Goal: Task Accomplishment & Management: Use online tool/utility

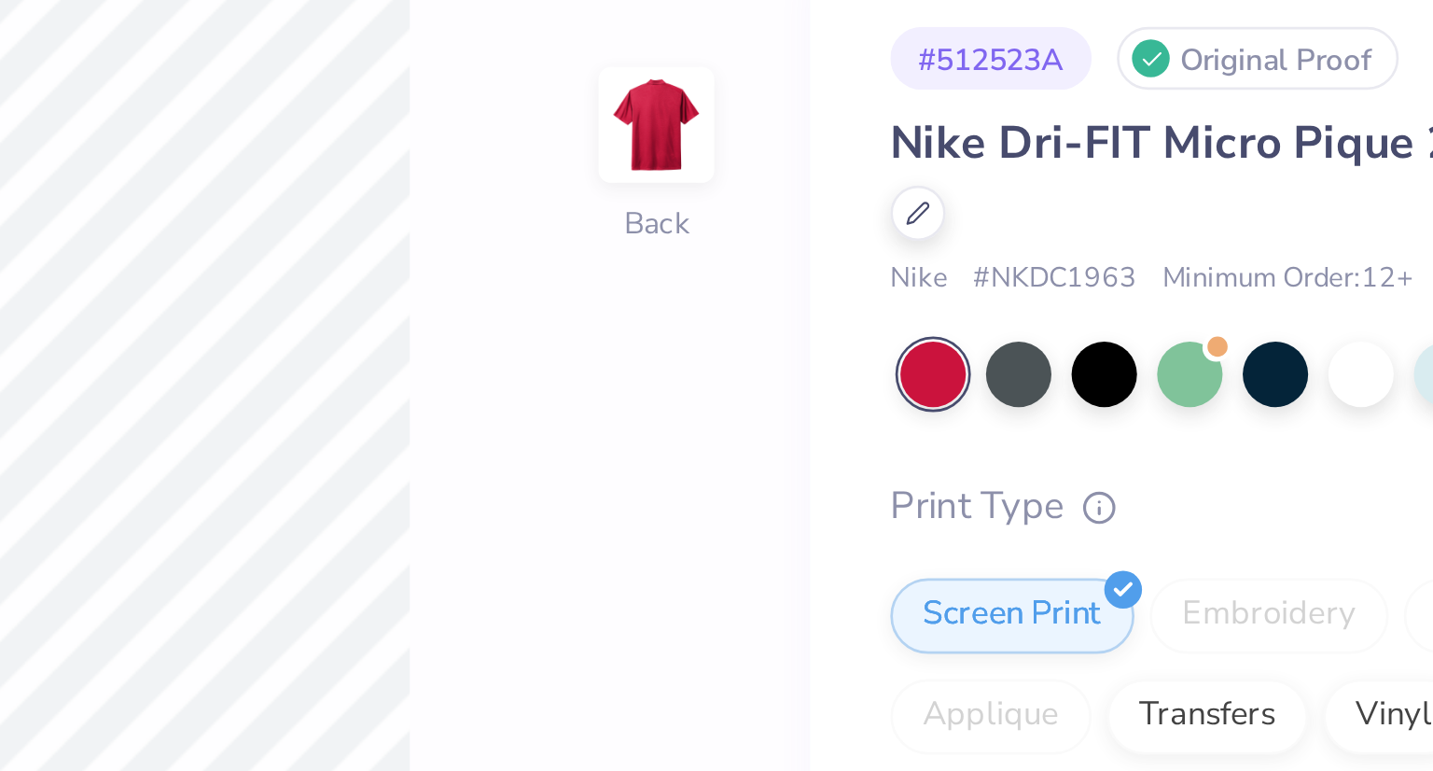
type input "1"
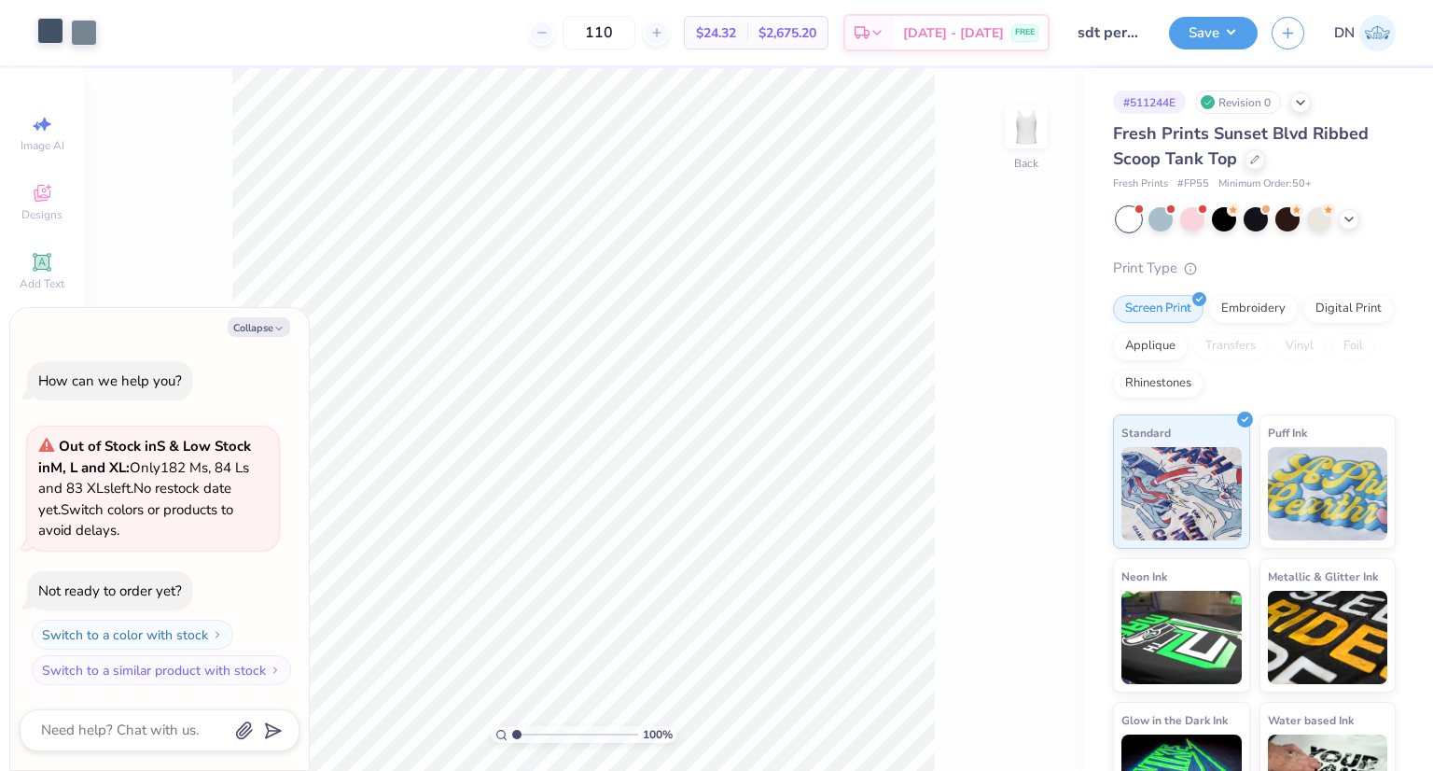
click at [46, 36] on div at bounding box center [50, 31] width 26 height 26
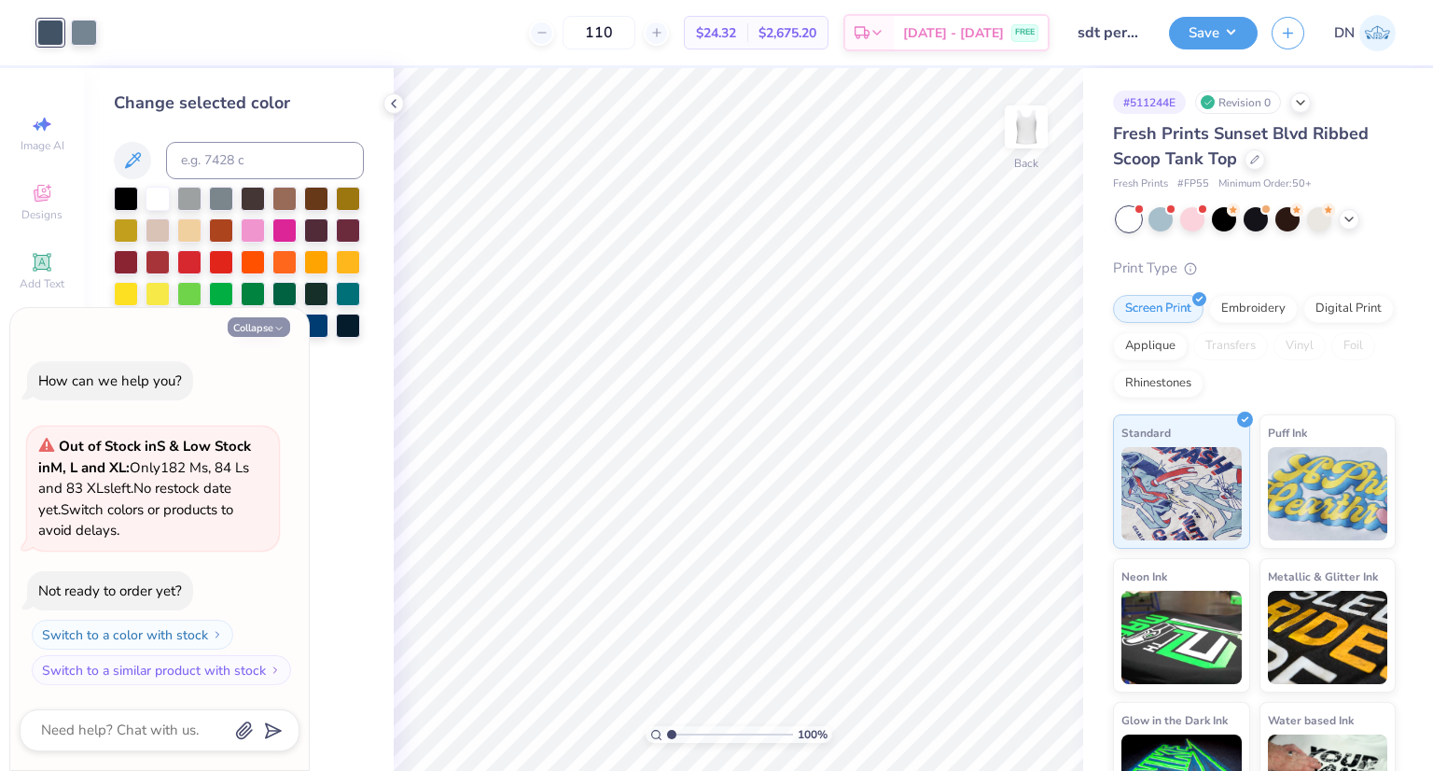
click at [262, 326] on button "Collapse" at bounding box center [259, 327] width 63 height 20
type textarea "x"
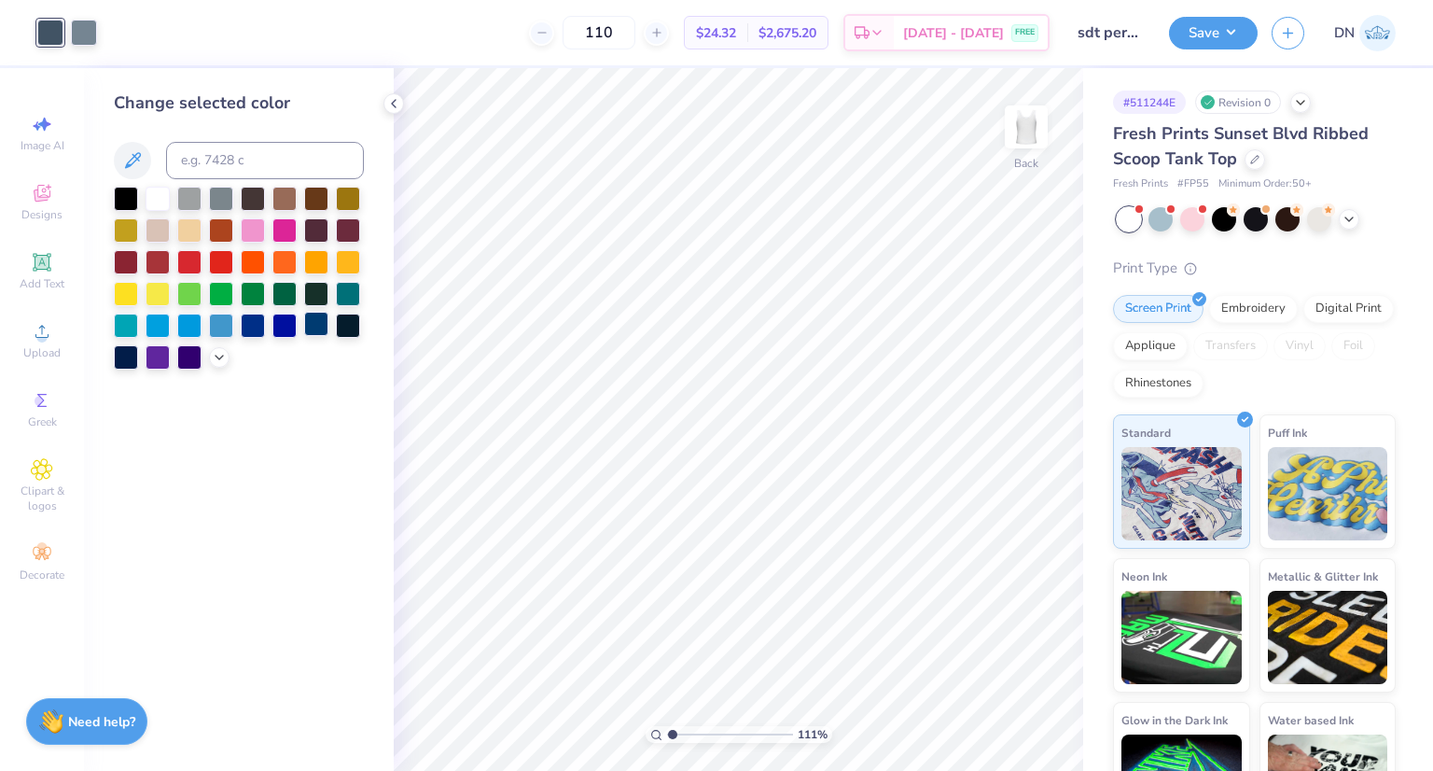
type input "1.10559598260689"
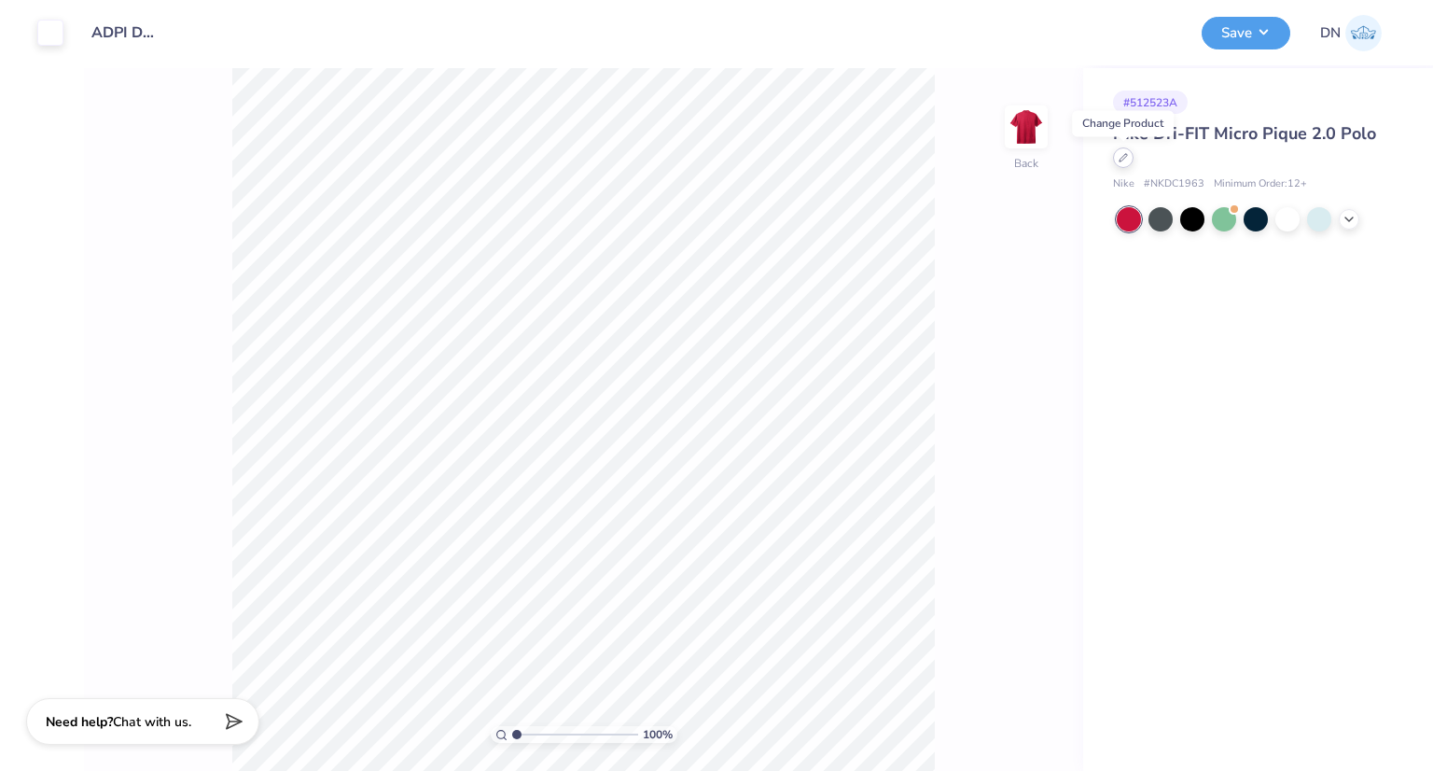
click at [1119, 161] on icon at bounding box center [1123, 157] width 9 height 9
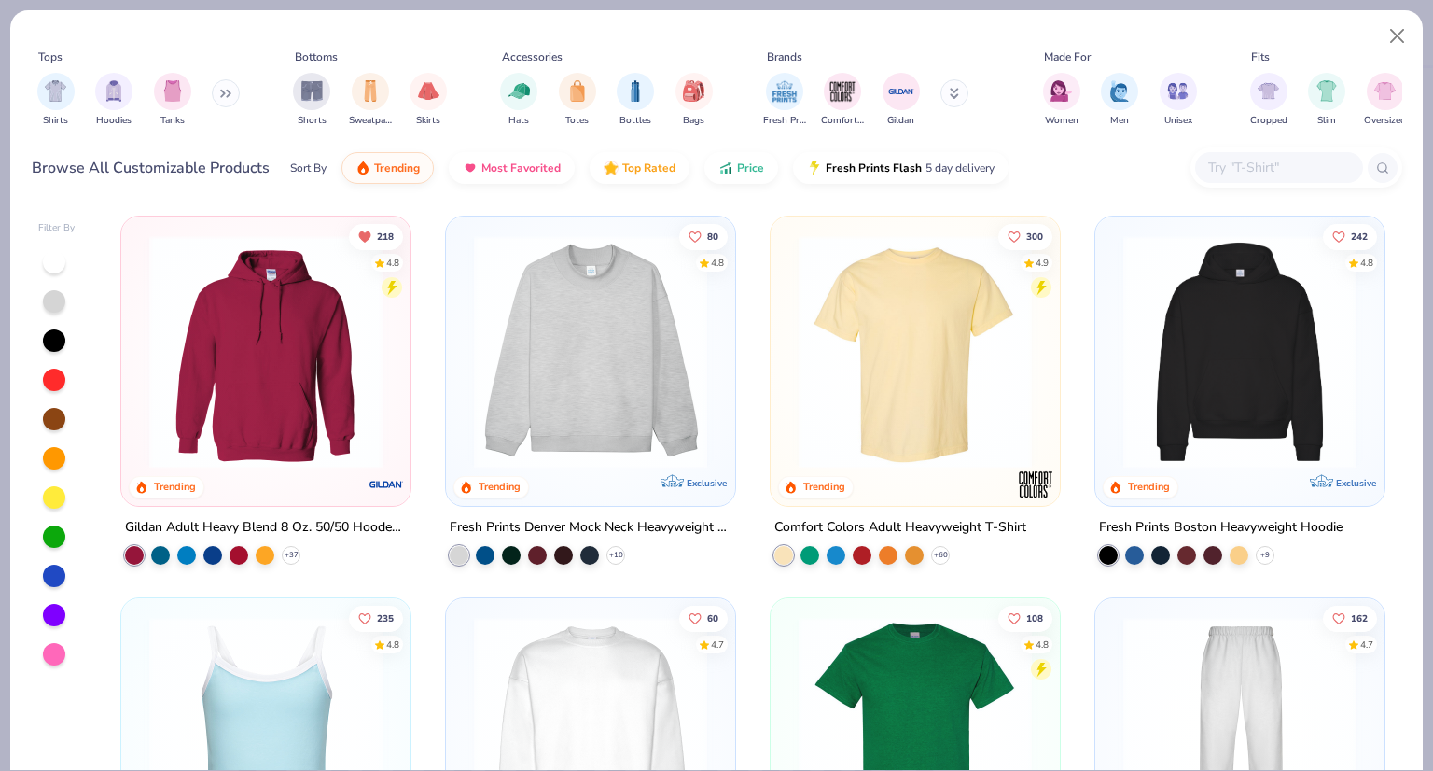
click at [1239, 160] on input "text" at bounding box center [1279, 167] width 144 height 21
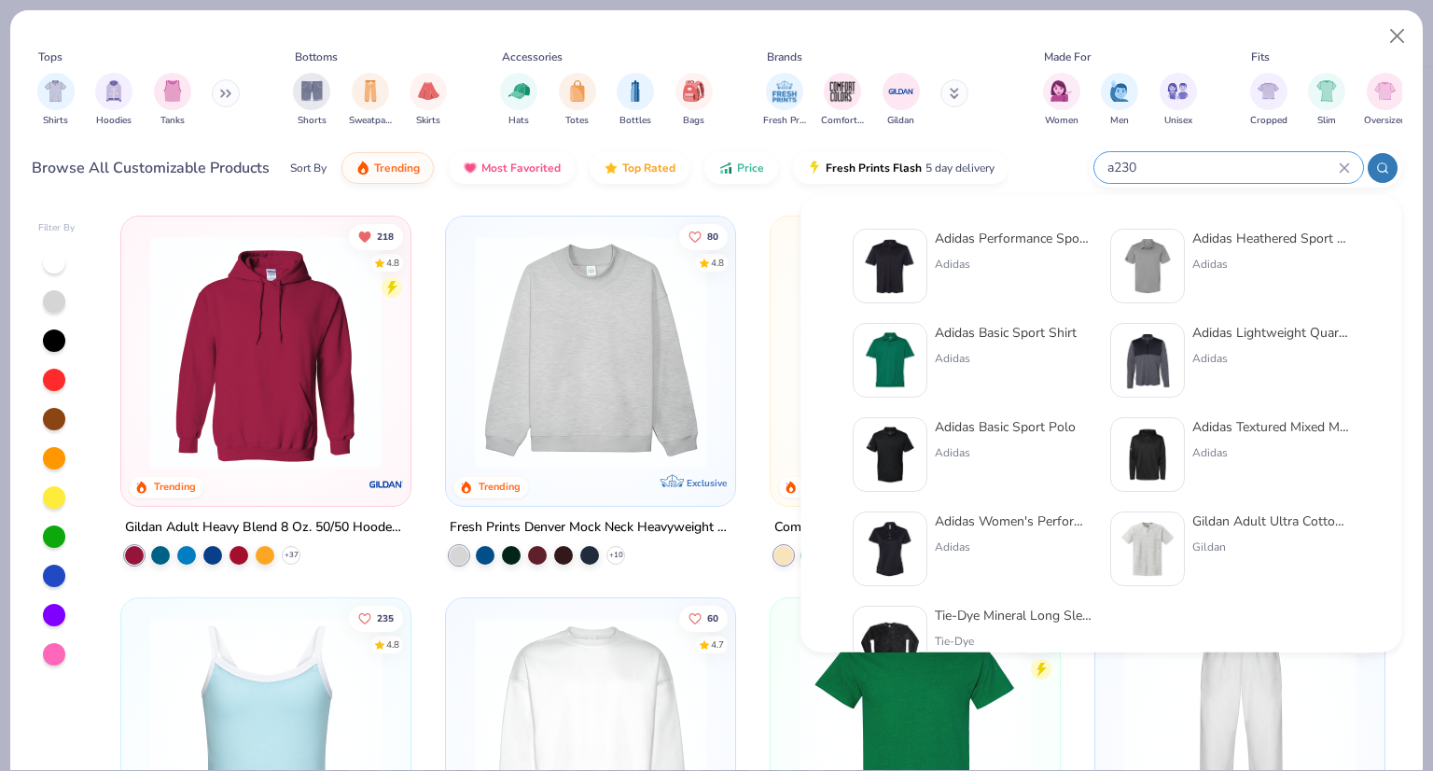
type input "a230"
click at [1034, 240] on div "Adidas Performance Sport Shirt" at bounding box center [1013, 239] width 157 height 20
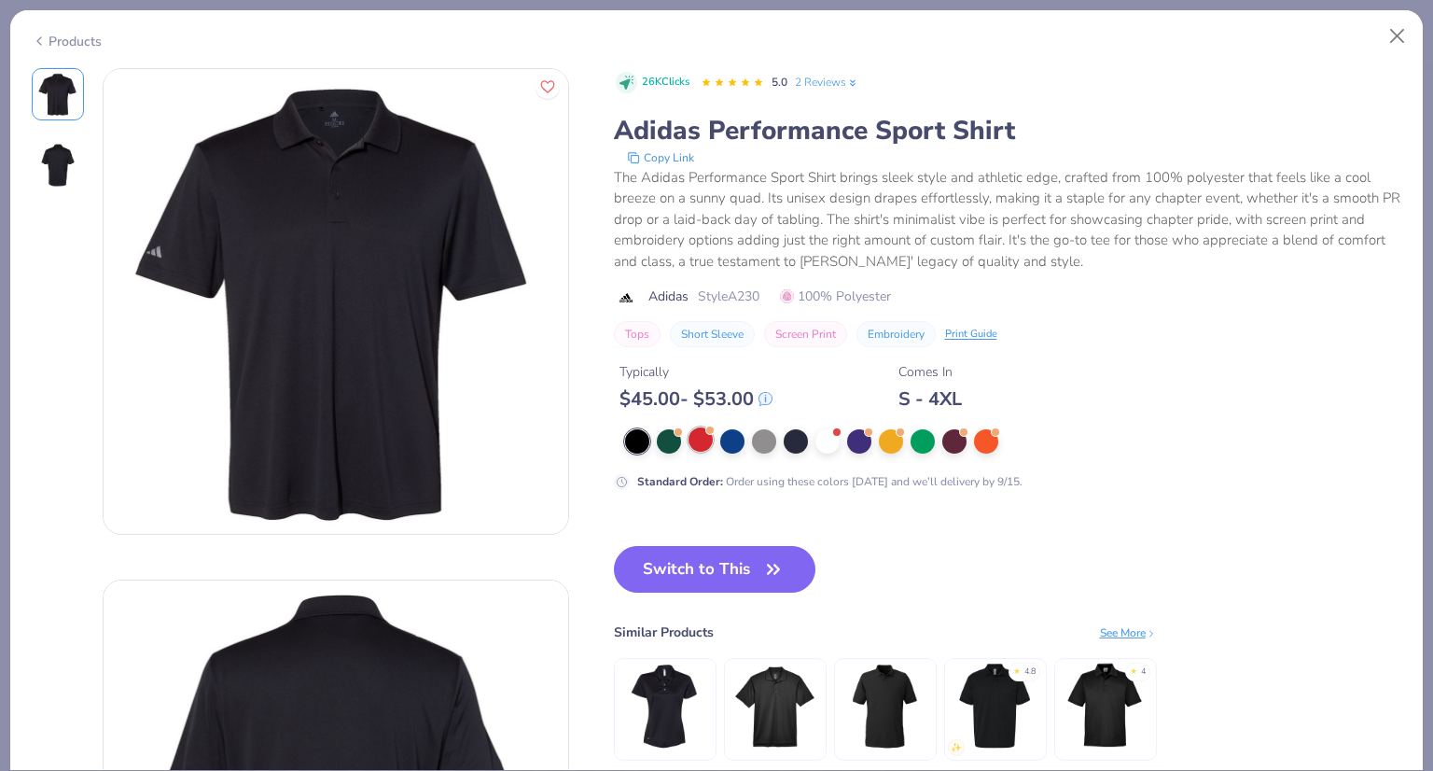
click at [698, 443] on div at bounding box center [701, 439] width 24 height 24
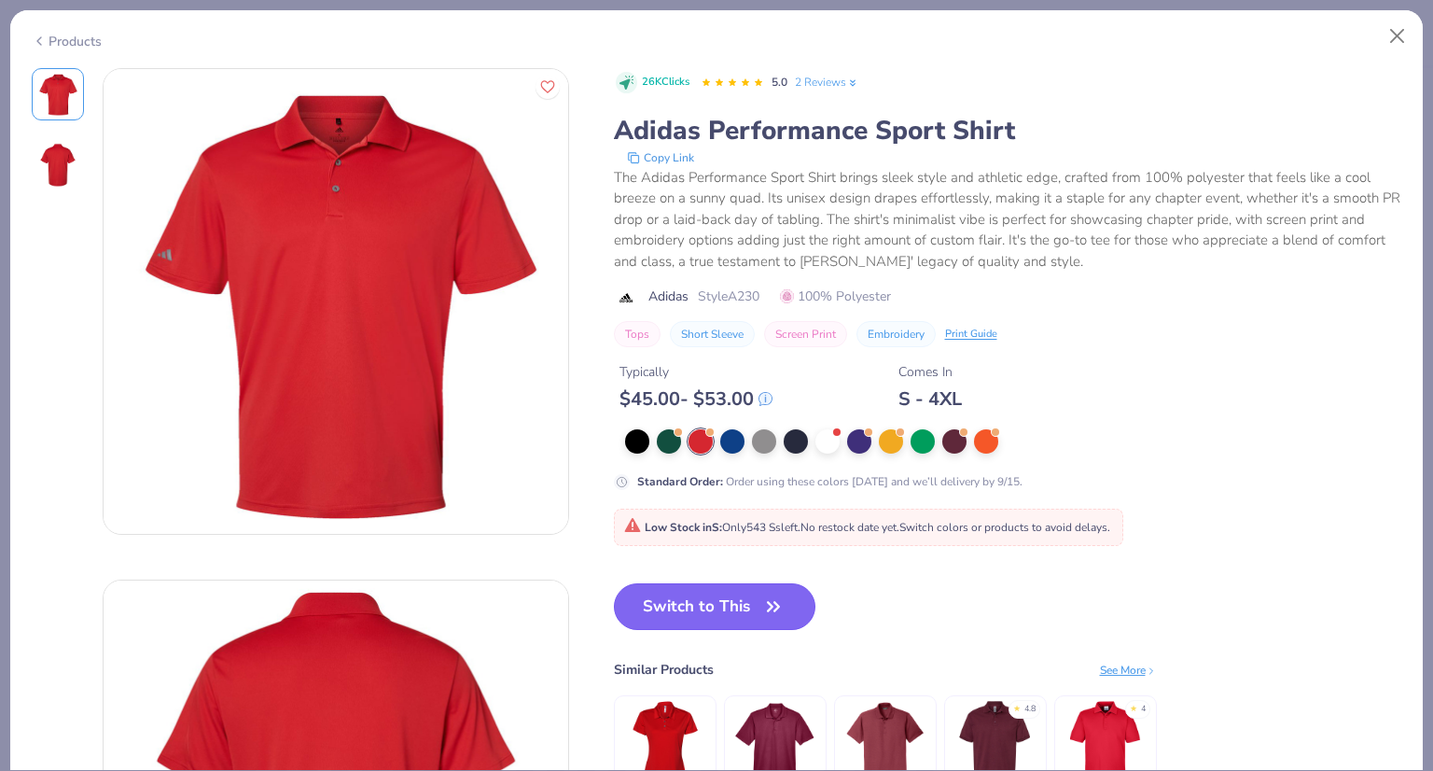
click at [707, 609] on button "Switch to This" at bounding box center [715, 606] width 203 height 47
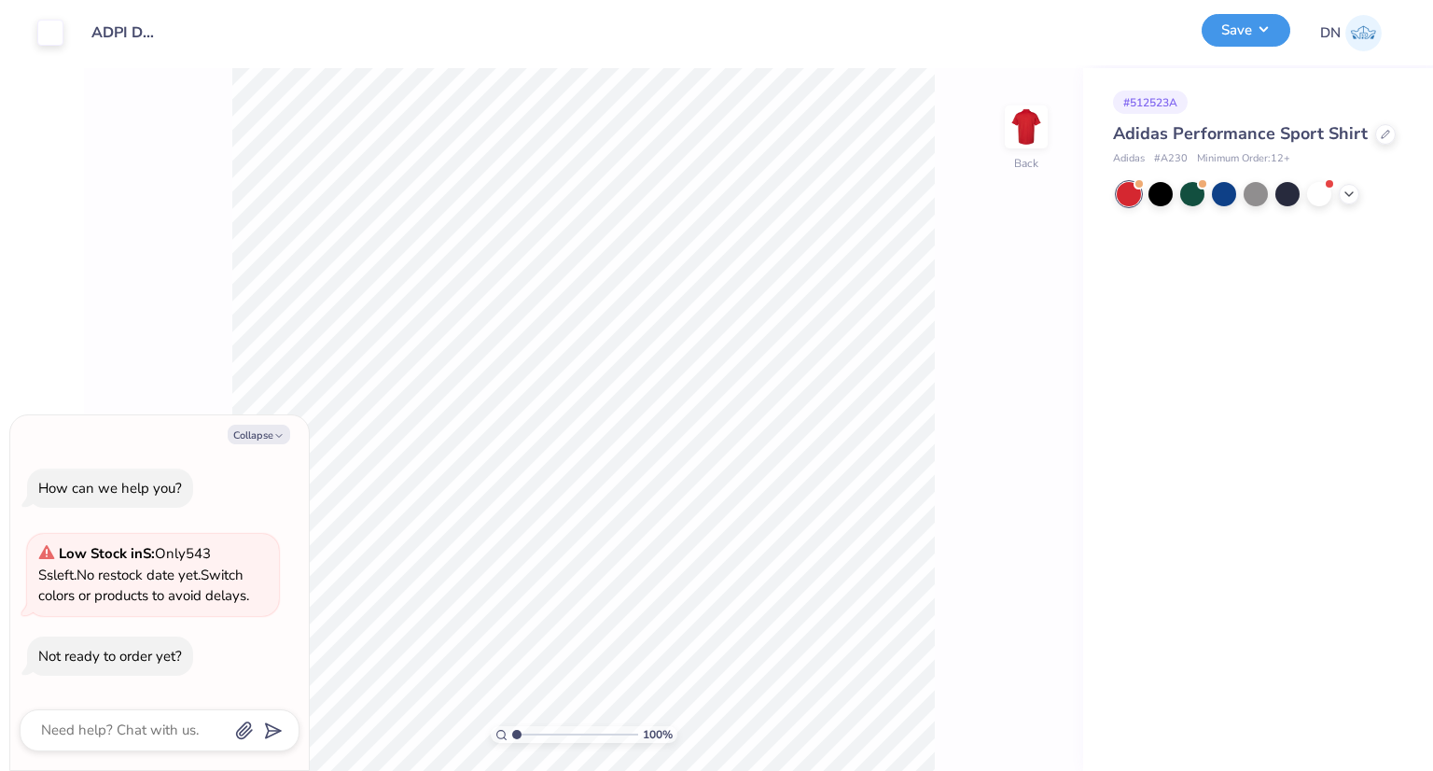
click at [1237, 42] on button "Save" at bounding box center [1246, 30] width 89 height 33
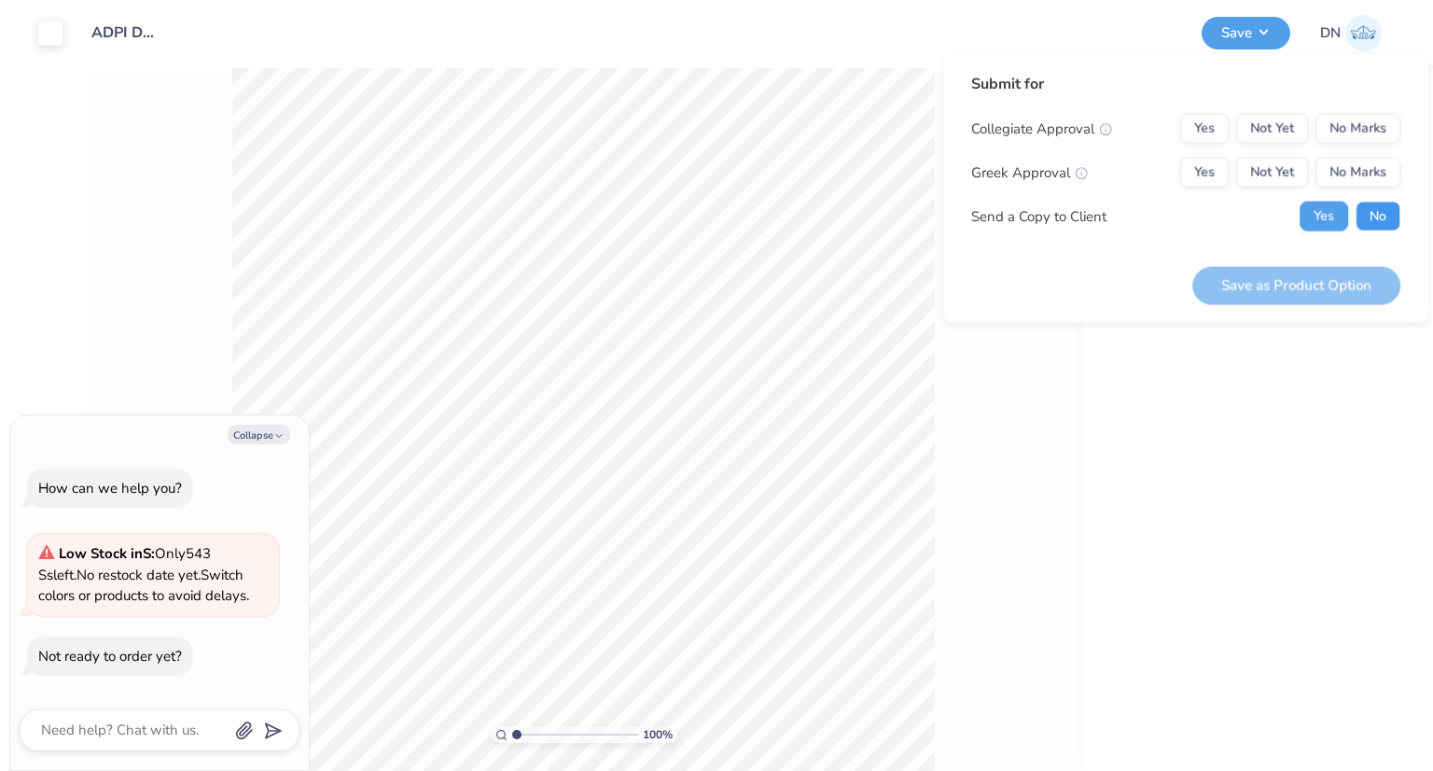
click at [1387, 209] on button "No" at bounding box center [1378, 217] width 45 height 30
click at [1204, 176] on button "Yes" at bounding box center [1205, 173] width 49 height 30
click at [1380, 124] on button "No Marks" at bounding box center [1358, 129] width 85 height 30
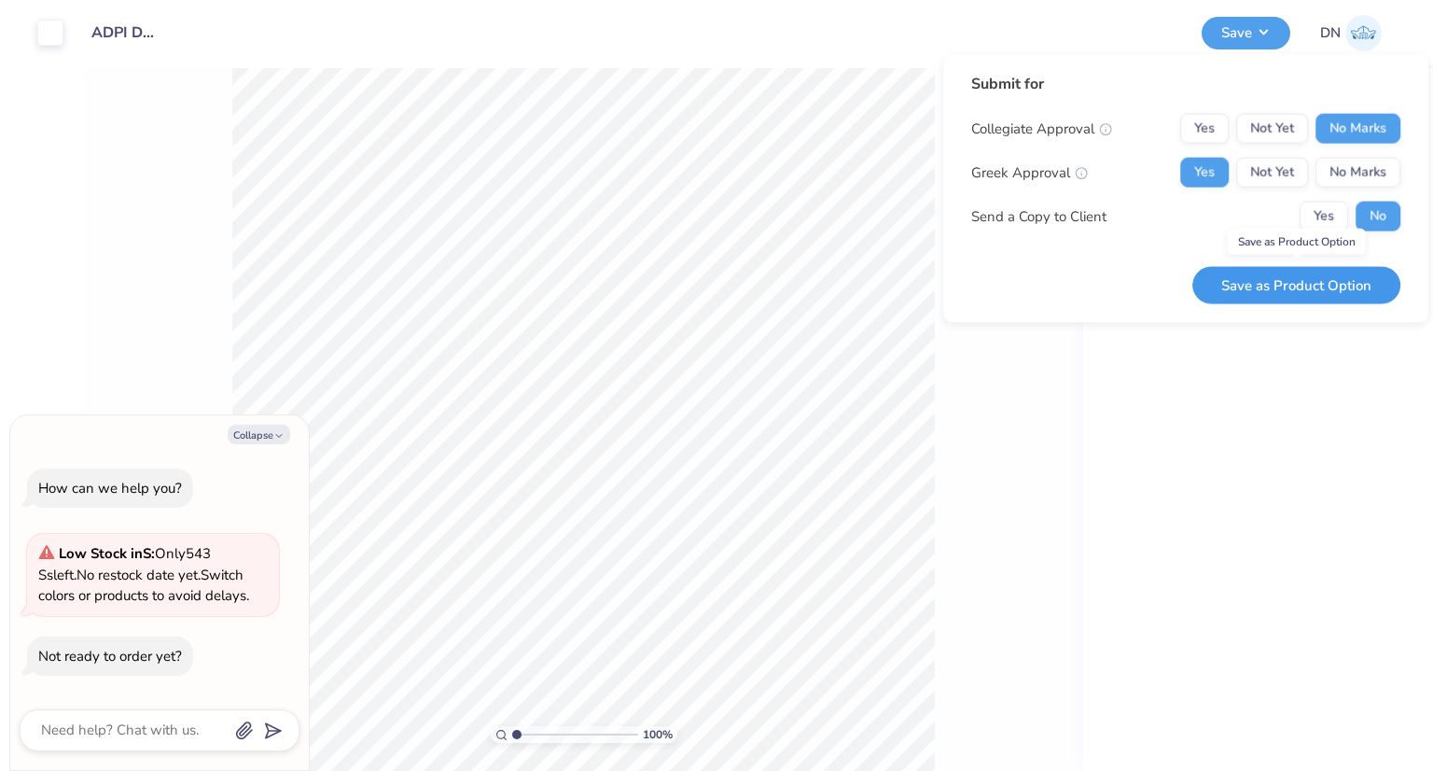
click at [1332, 281] on button "Save as Product Option" at bounding box center [1297, 285] width 208 height 38
type textarea "x"
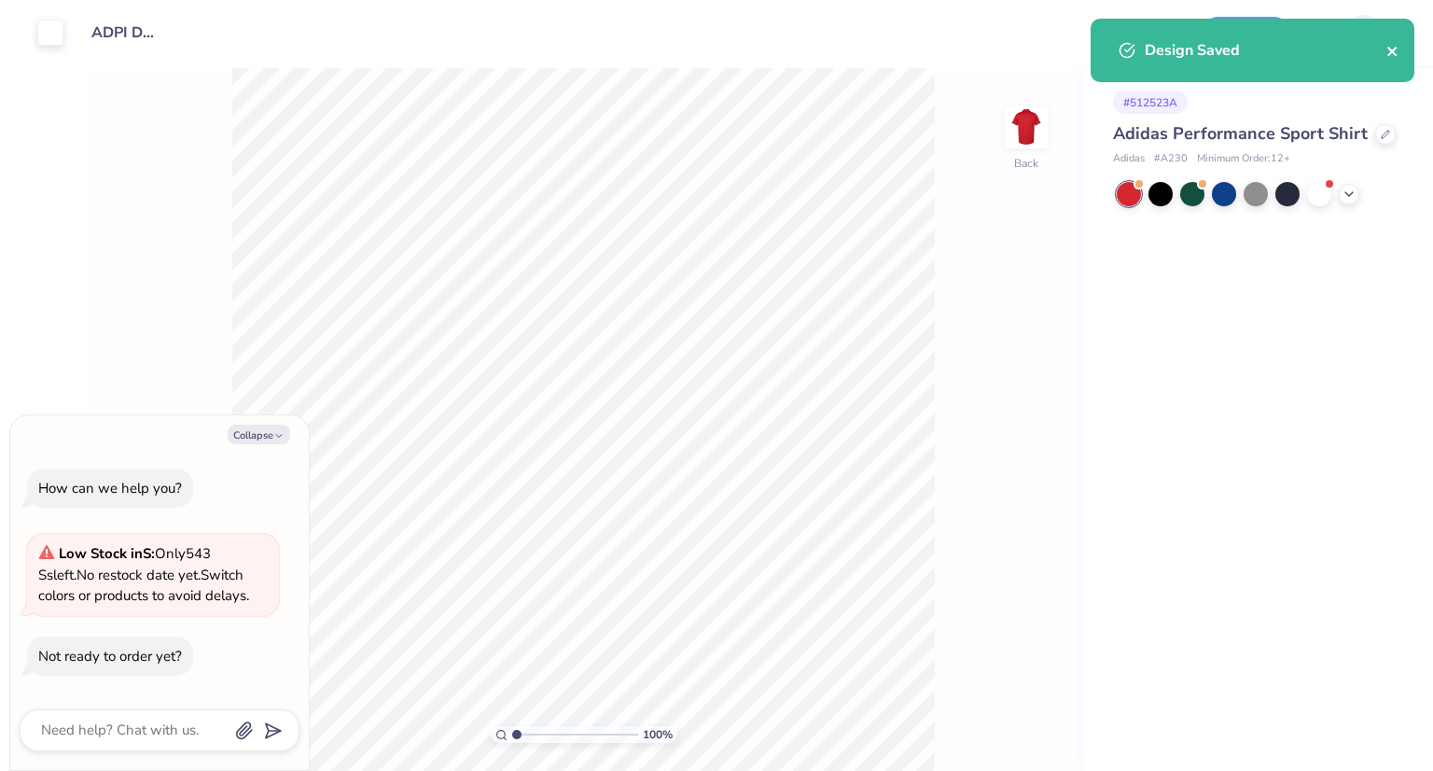
click at [1391, 49] on icon "close" at bounding box center [1392, 51] width 9 height 9
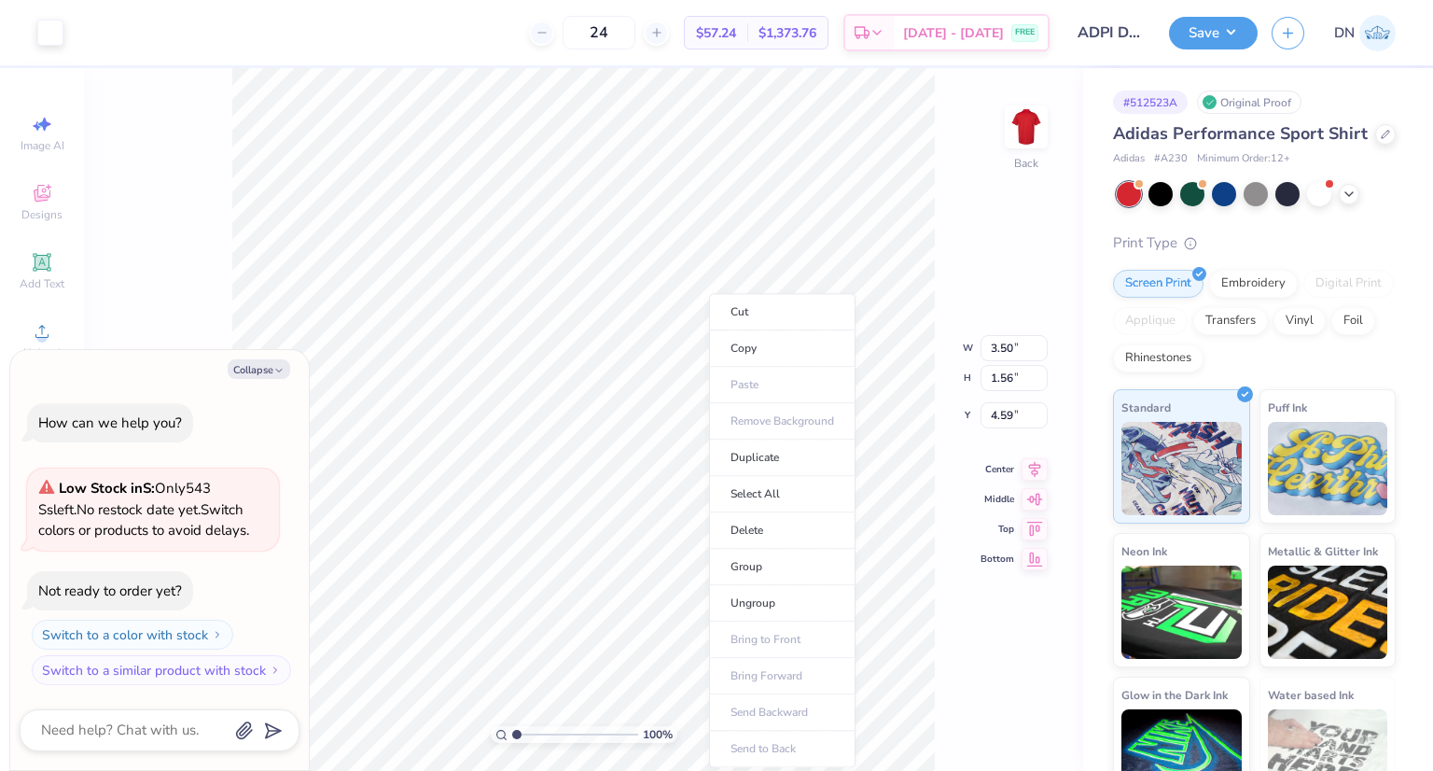
type textarea "x"
type input "4.58"
type input "2.04"
type input "4.10"
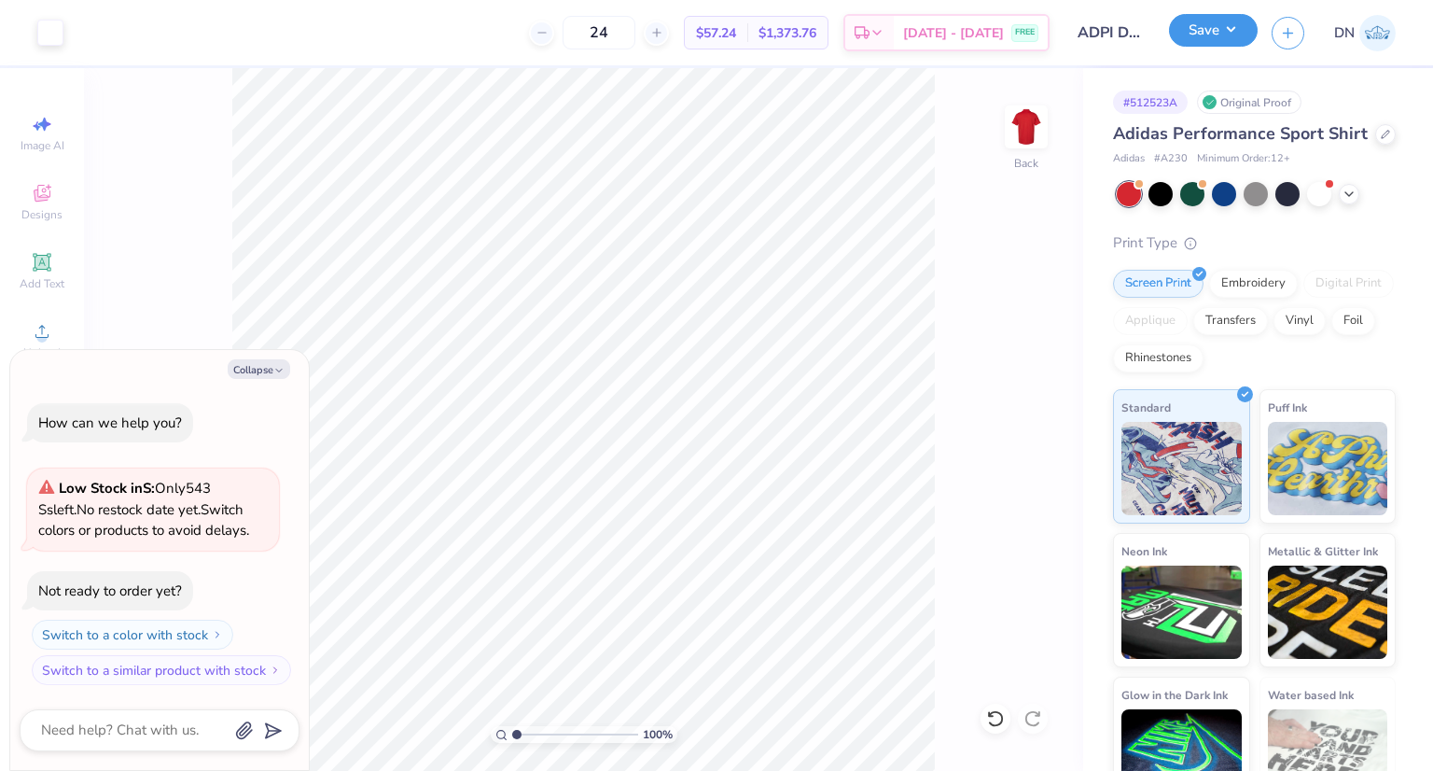
click at [1222, 25] on button "Save" at bounding box center [1213, 30] width 89 height 33
type textarea "x"
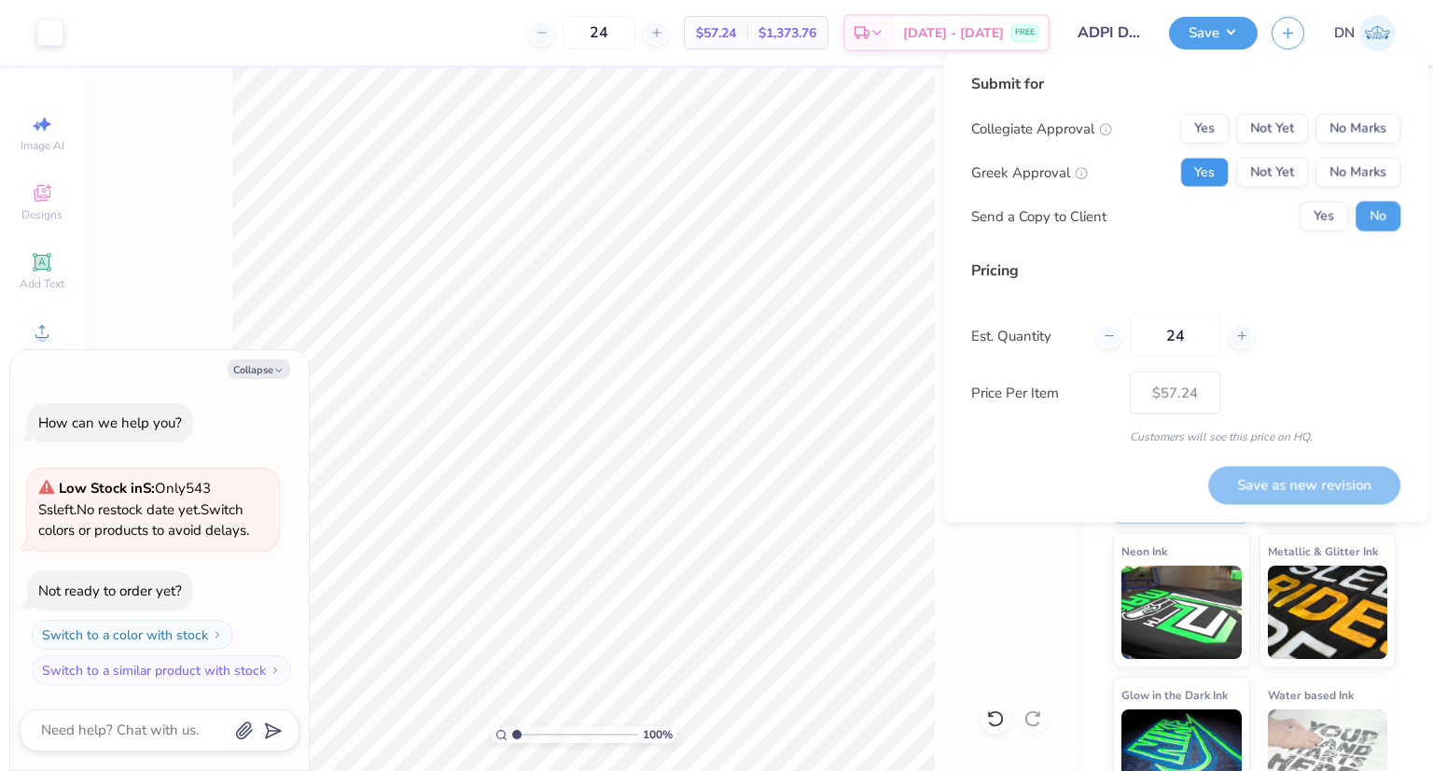
click at [1209, 174] on button "Yes" at bounding box center [1205, 173] width 49 height 30
click at [1349, 132] on button "No Marks" at bounding box center [1358, 129] width 85 height 30
click at [1195, 341] on input "24" at bounding box center [1175, 336] width 91 height 43
type input "2"
type input "12"
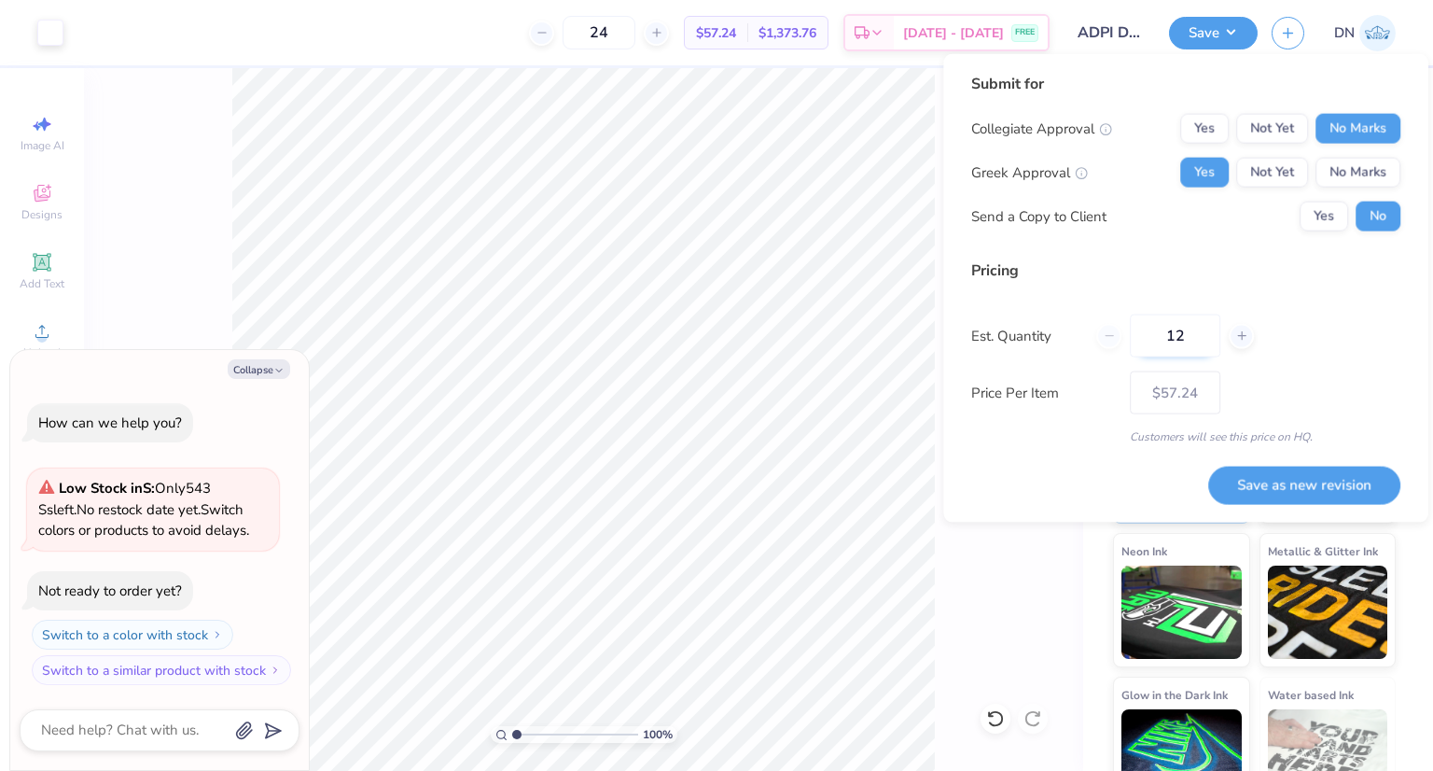
type input "12"
type input "$65.12"
type input "1"
type input "0"
type input "24"
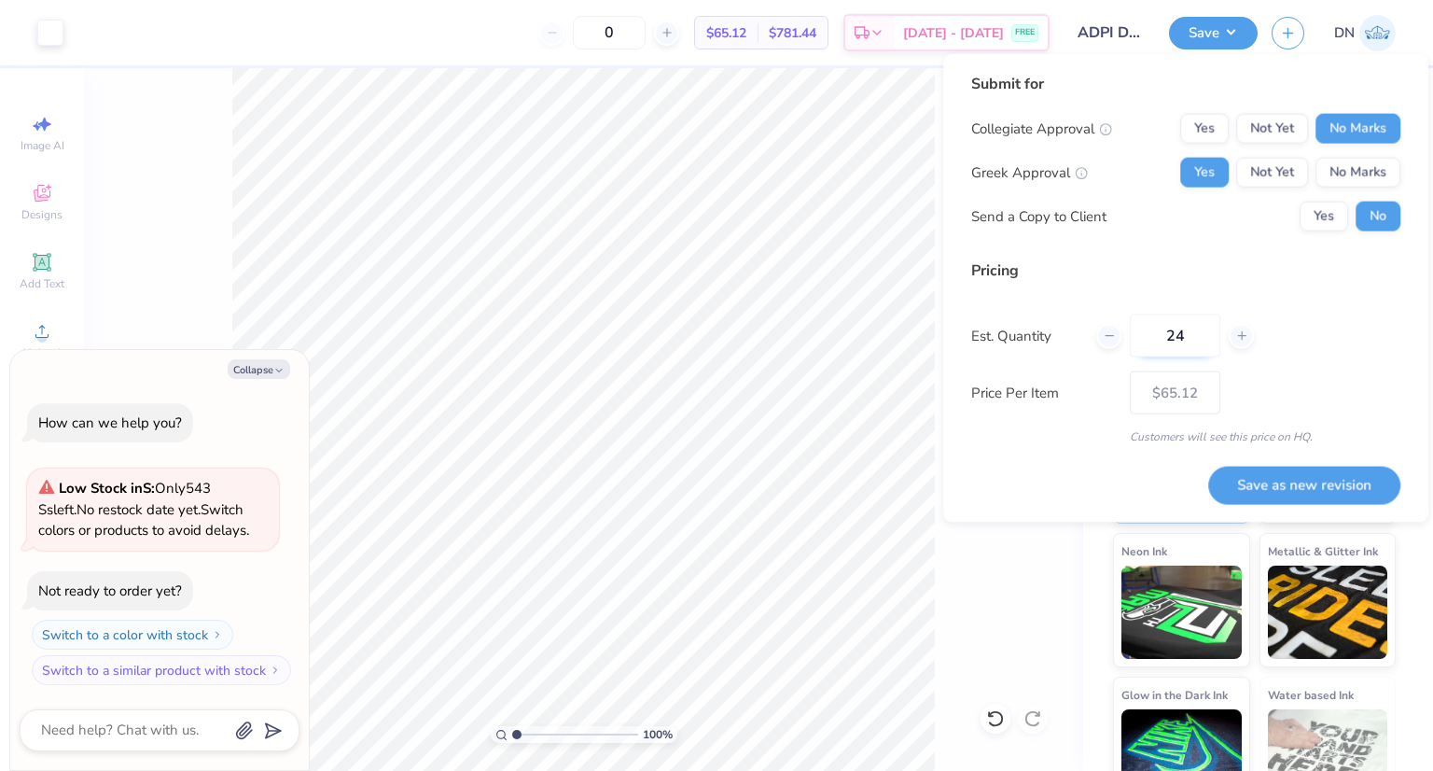
type input "24"
click at [1262, 475] on button "Save as new revision" at bounding box center [1305, 484] width 192 height 37
type input "$57.24"
type textarea "x"
type input "– –"
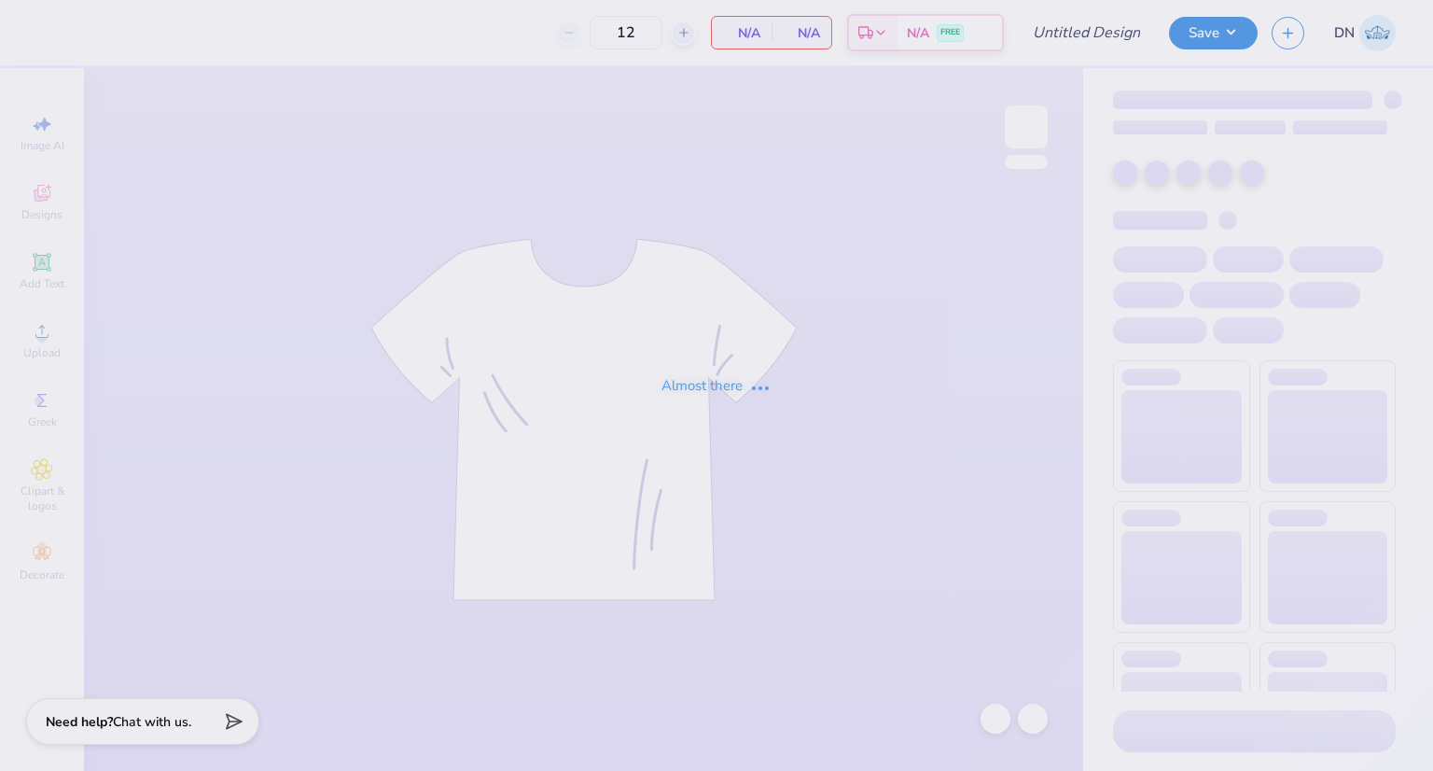
type input "ADPI DUDE'S WEEKEND MERCH"
type input "24"
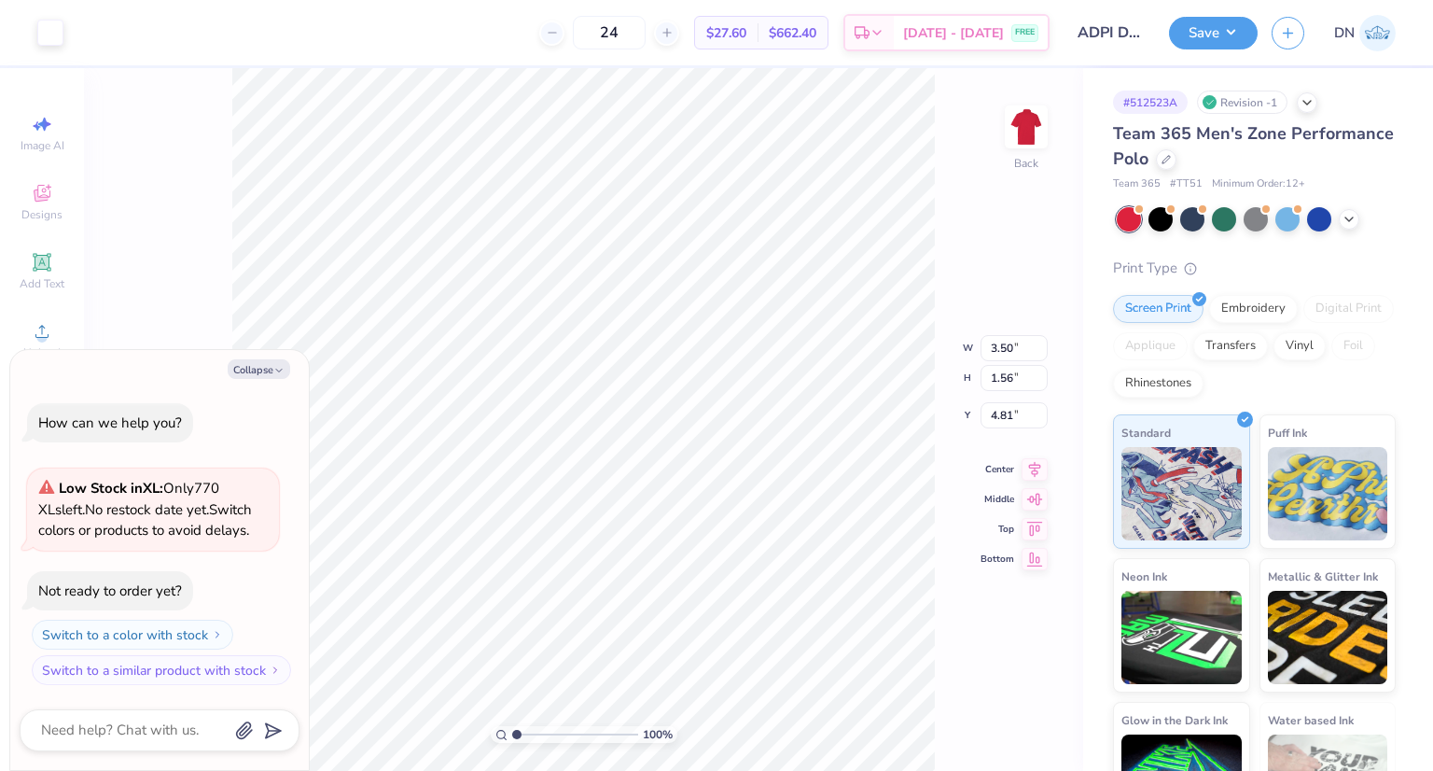
type textarea "x"
type input "4.27"
type input "1.90"
type input "4.47"
type textarea "x"
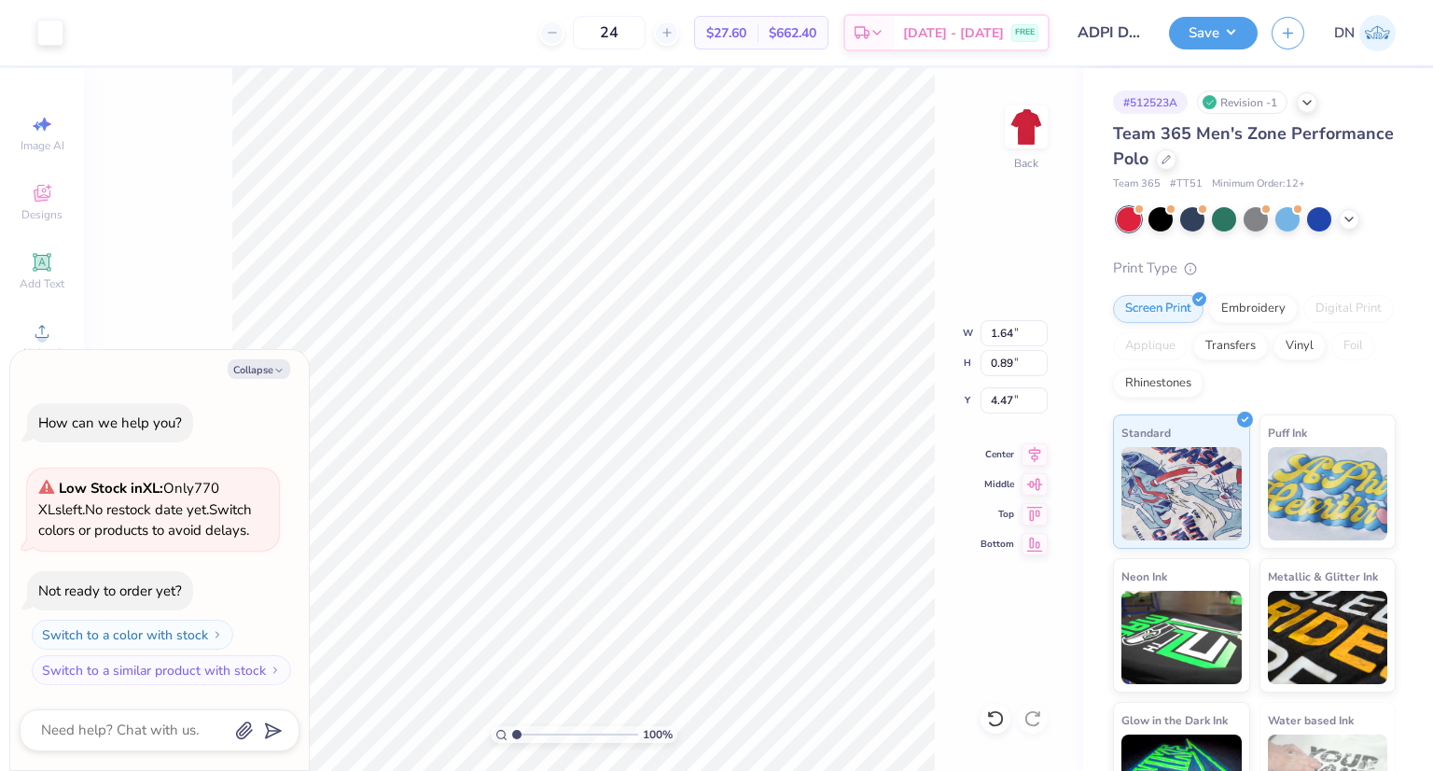
type input "3.95"
click at [993, 721] on icon at bounding box center [995, 718] width 19 height 19
type textarea "x"
type input "4.47"
type textarea "x"
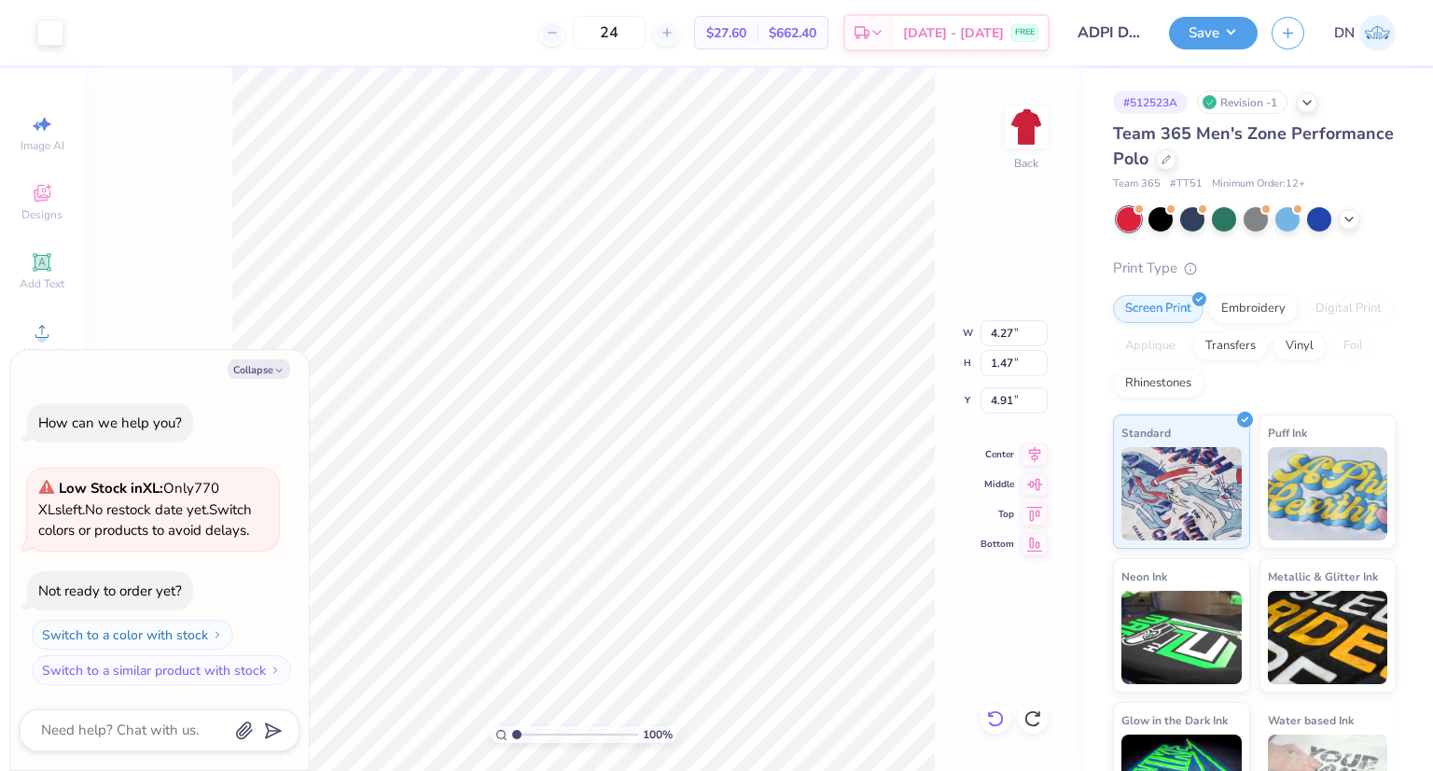
type input "4.33"
click at [990, 720] on icon at bounding box center [995, 718] width 19 height 19
type textarea "x"
type input "4.91"
click at [1237, 31] on button "Save" at bounding box center [1213, 30] width 89 height 33
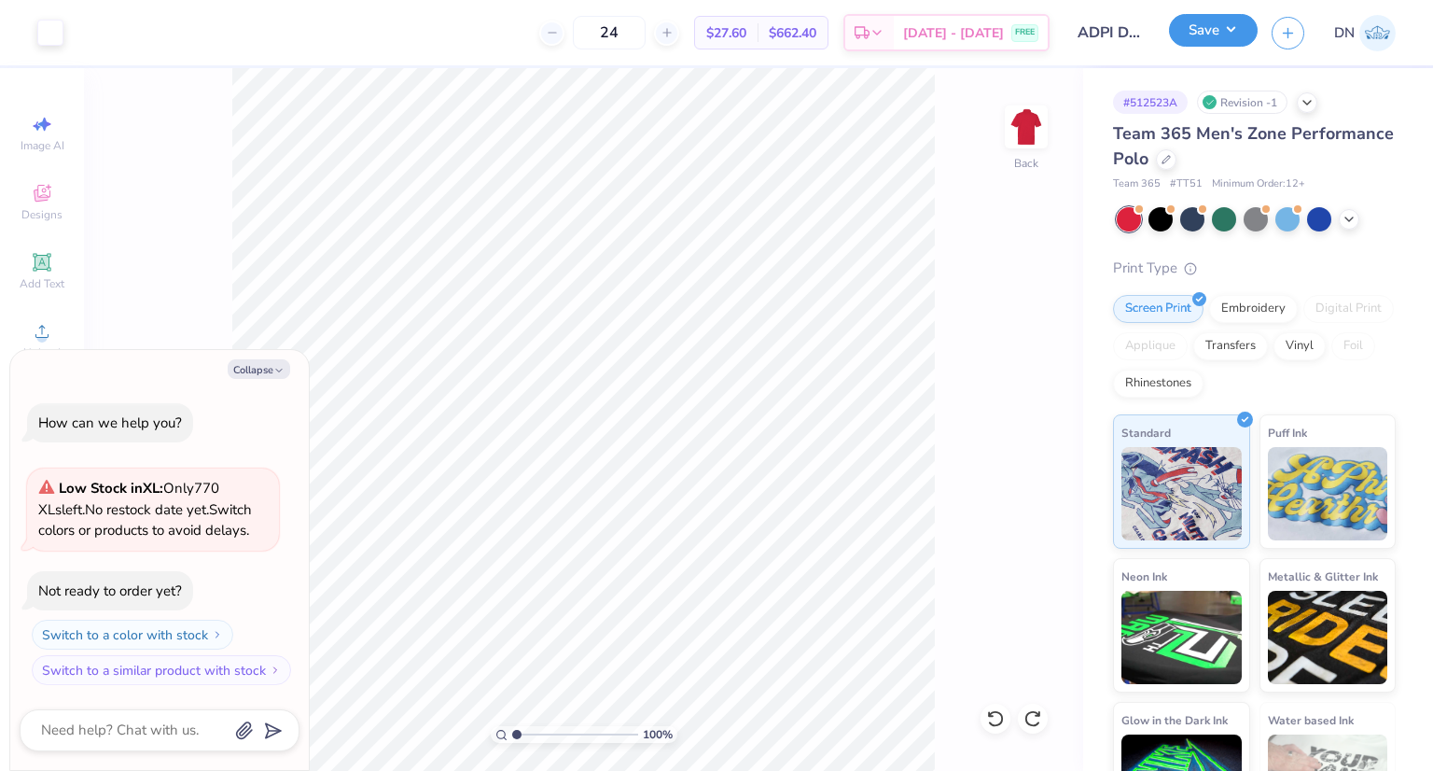
type textarea "x"
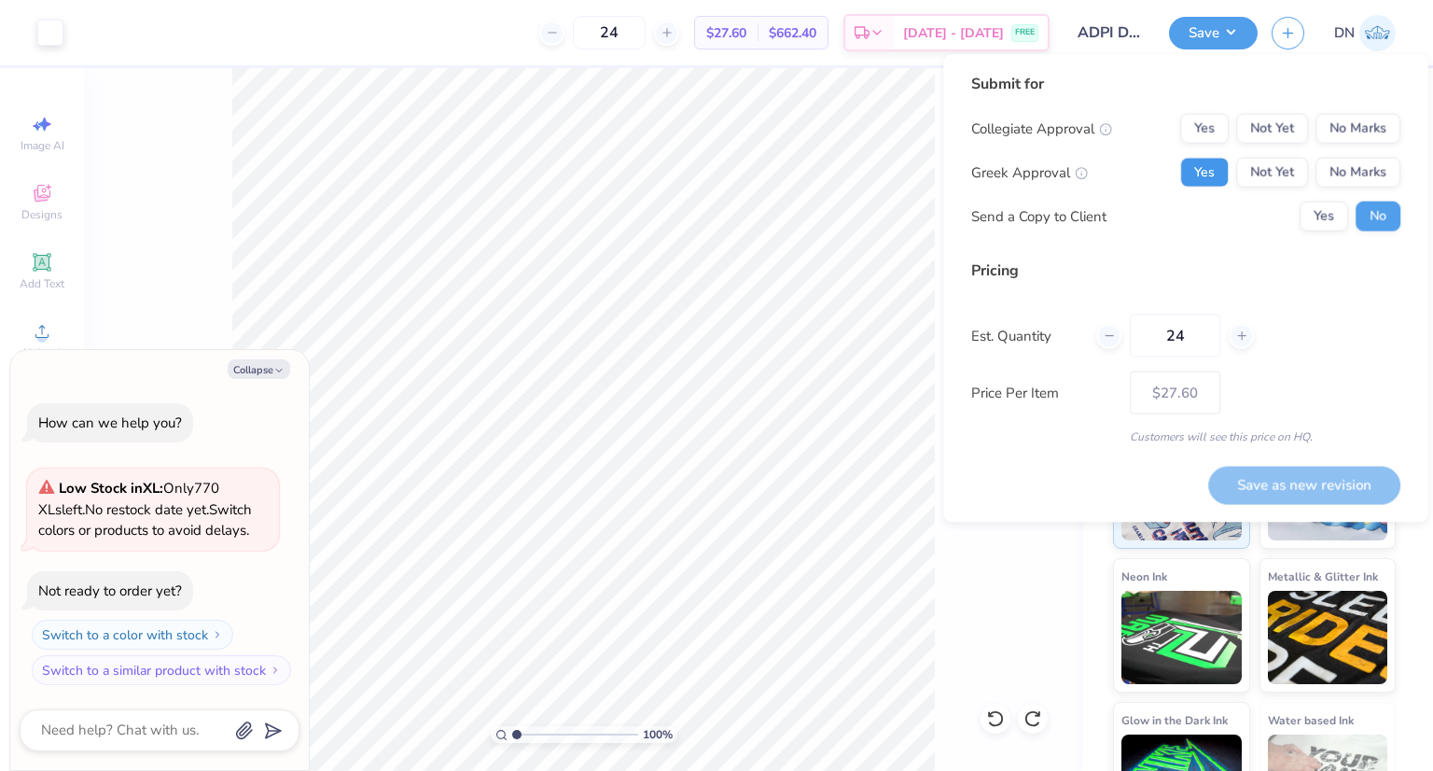
click at [1211, 165] on button "Yes" at bounding box center [1205, 173] width 49 height 30
click at [1340, 128] on button "No Marks" at bounding box center [1358, 129] width 85 height 30
click at [1190, 337] on input "24" at bounding box center [1175, 336] width 91 height 43
type input "2"
type input "0"
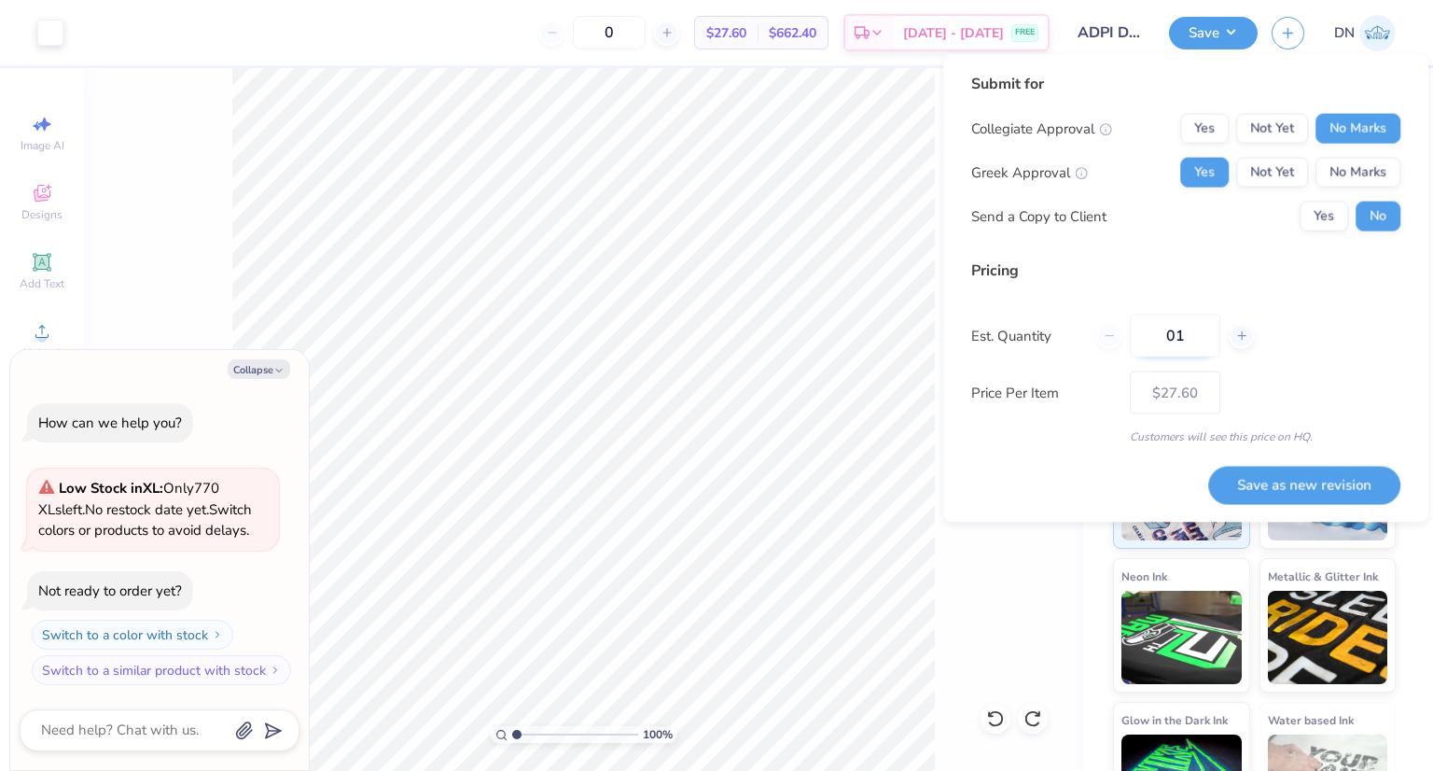
type input "012"
type input "12"
type input "$38.16"
type input "012"
click at [1254, 476] on button "Save as new revision" at bounding box center [1305, 484] width 192 height 37
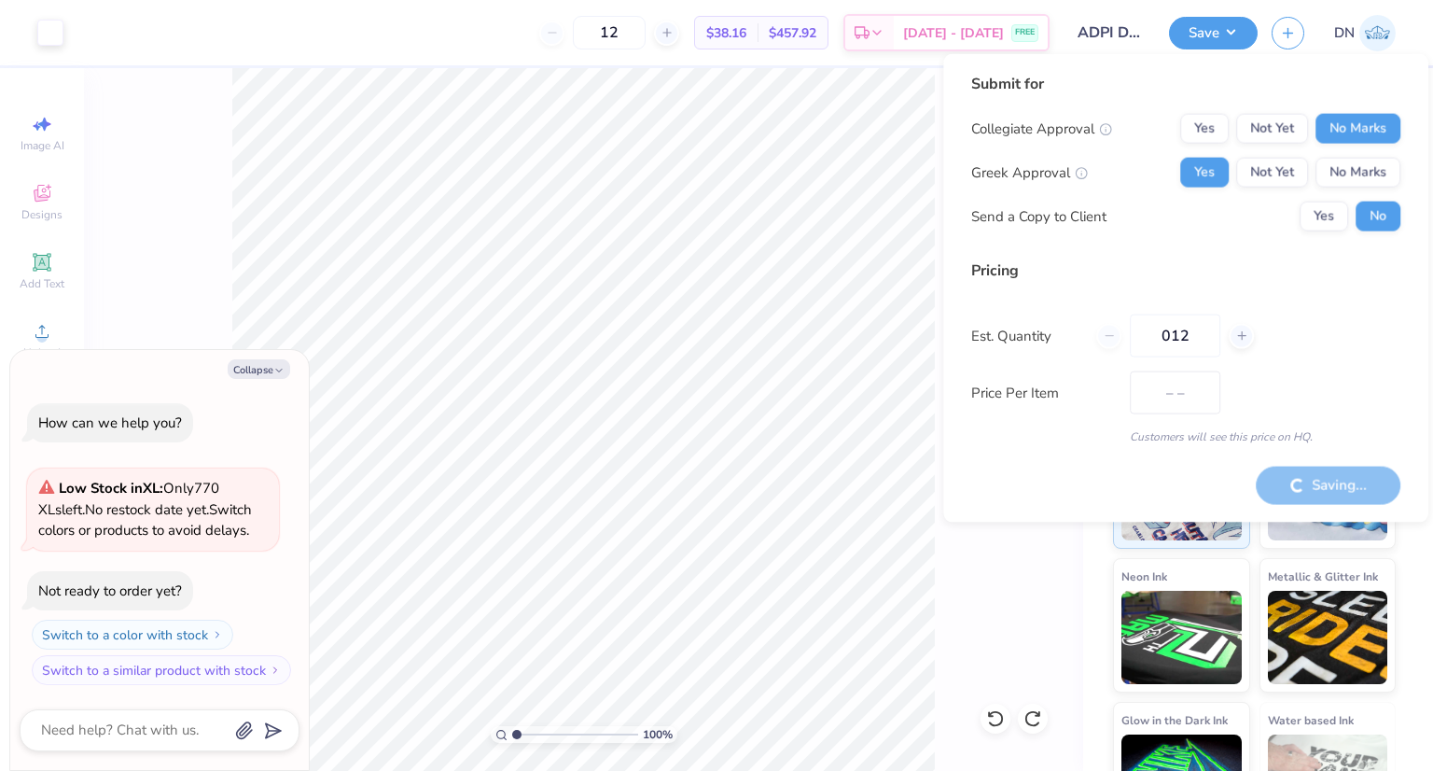
type input "$38.16"
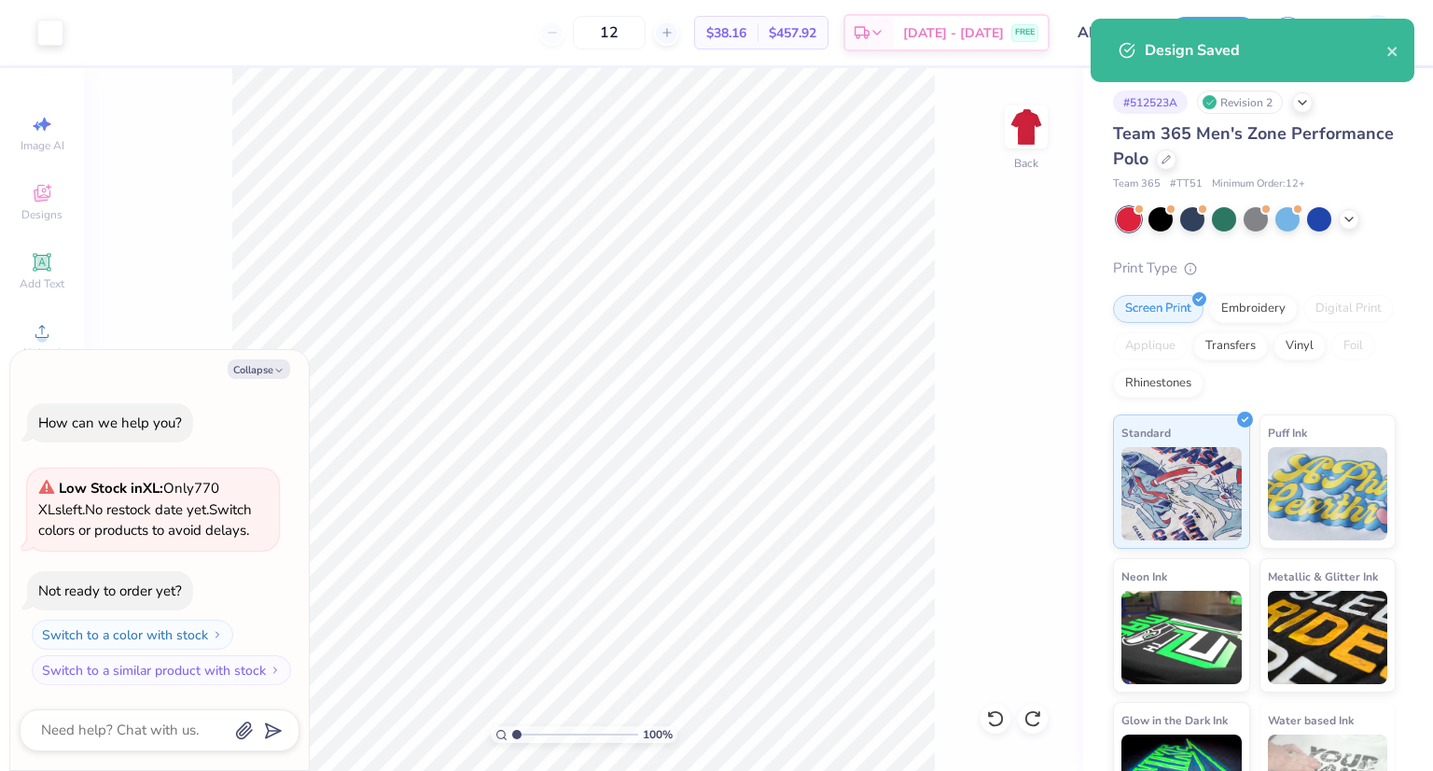
type textarea "x"
type input "– –"
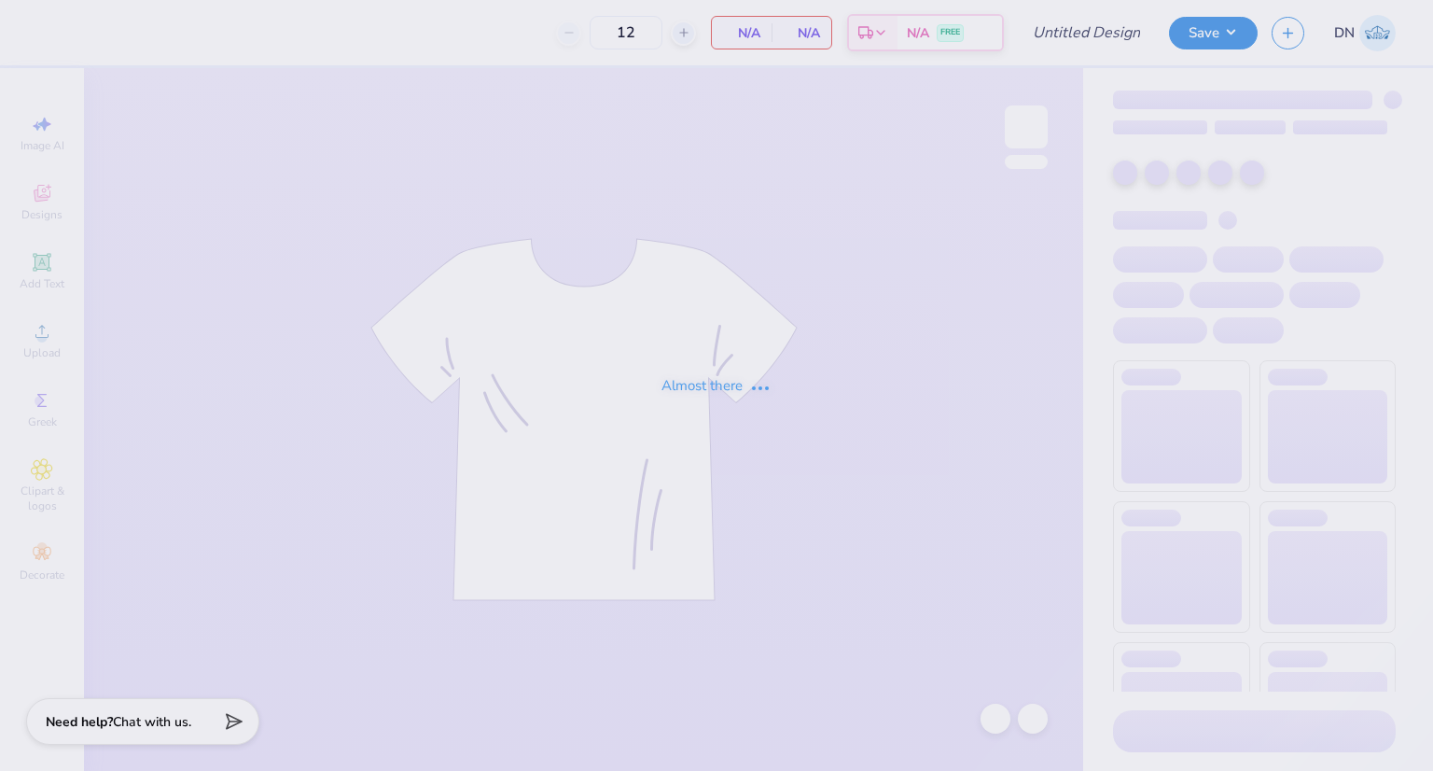
type input "ADPI DUDE'S WEEKEND MERCH"
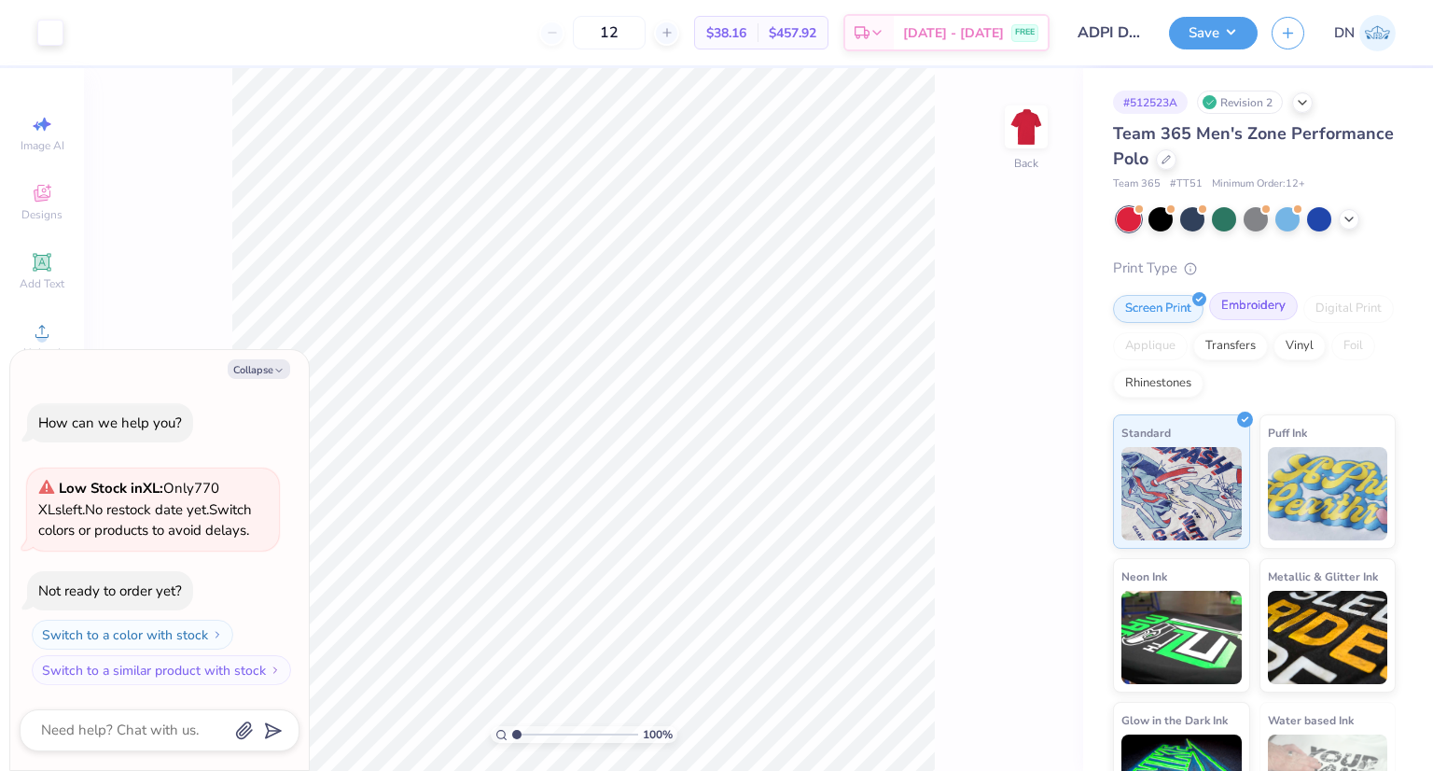
click at [1278, 302] on div "Embroidery" at bounding box center [1253, 306] width 89 height 28
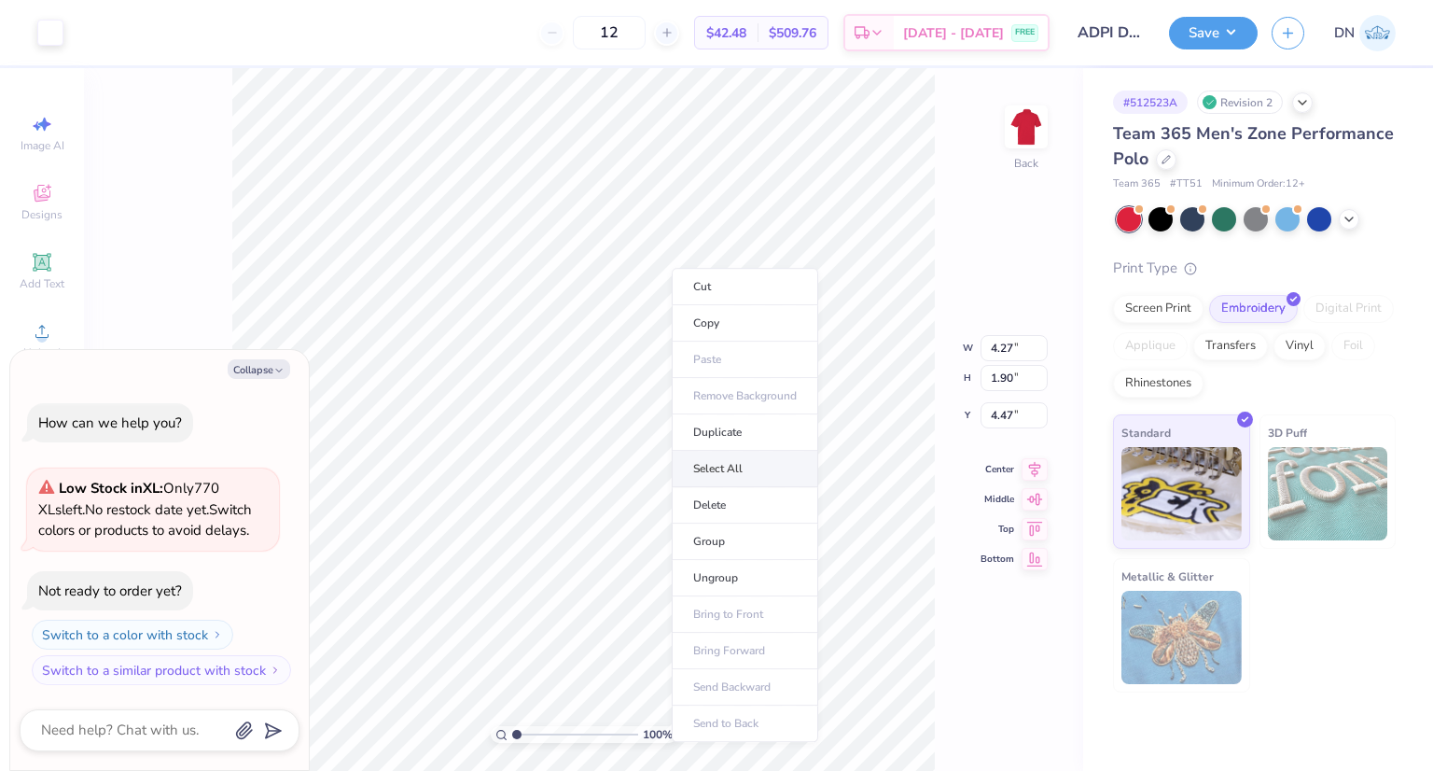
click at [722, 468] on li "Select All" at bounding box center [745, 469] width 147 height 36
click at [718, 557] on li "Group" at bounding box center [750, 559] width 147 height 36
type textarea "x"
type input "4.15"
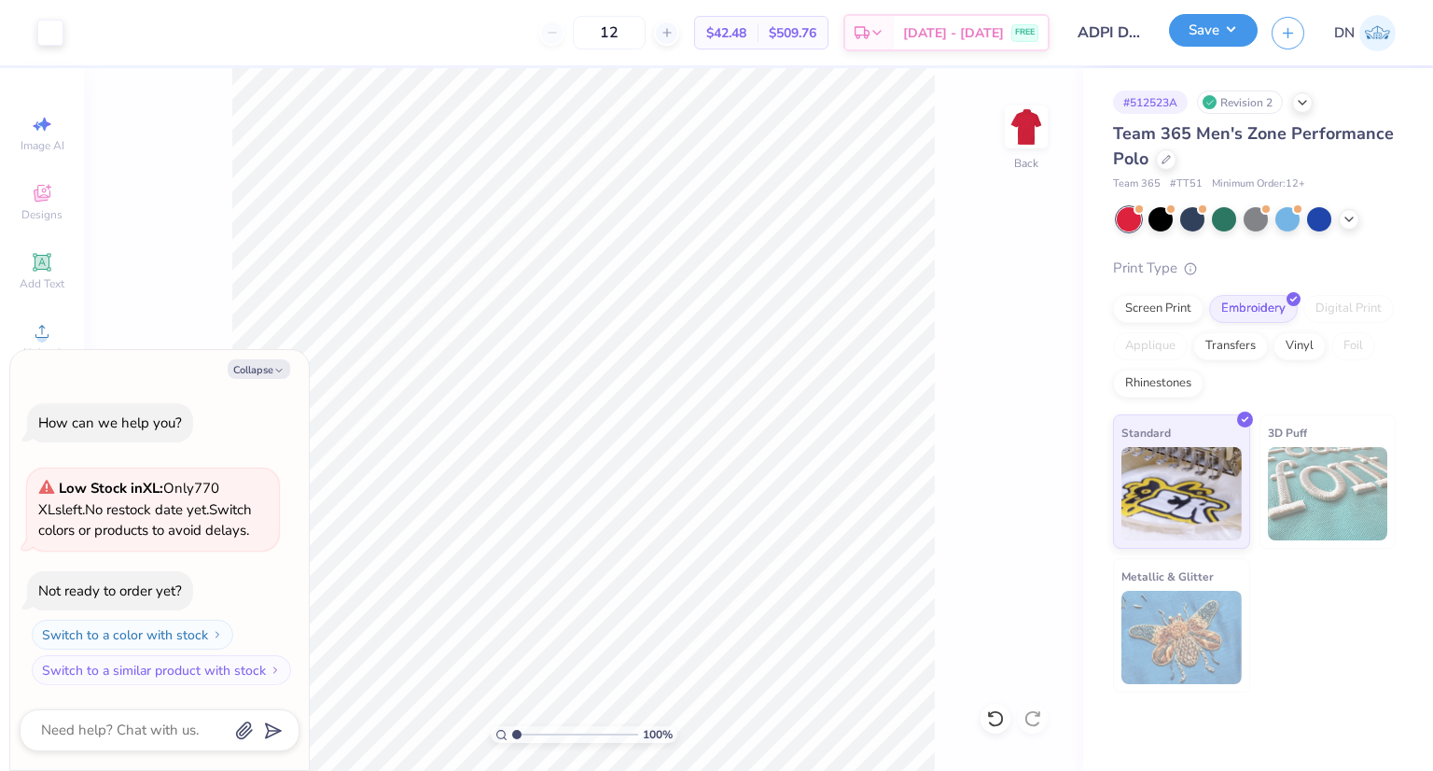
click at [1227, 37] on button "Save" at bounding box center [1213, 30] width 89 height 33
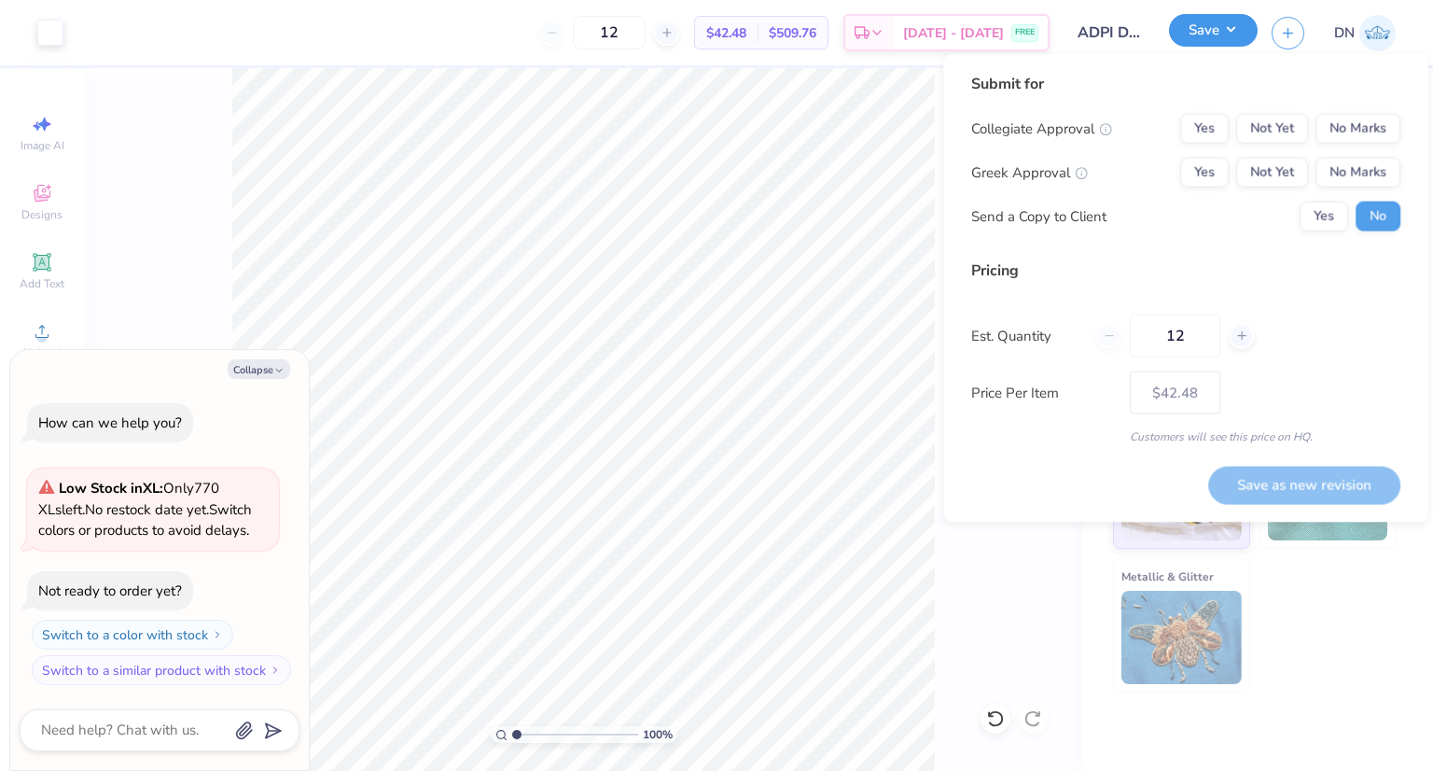
type textarea "x"
click at [1213, 175] on button "Yes" at bounding box center [1205, 173] width 49 height 30
click at [1342, 129] on button "No Marks" at bounding box center [1358, 129] width 85 height 30
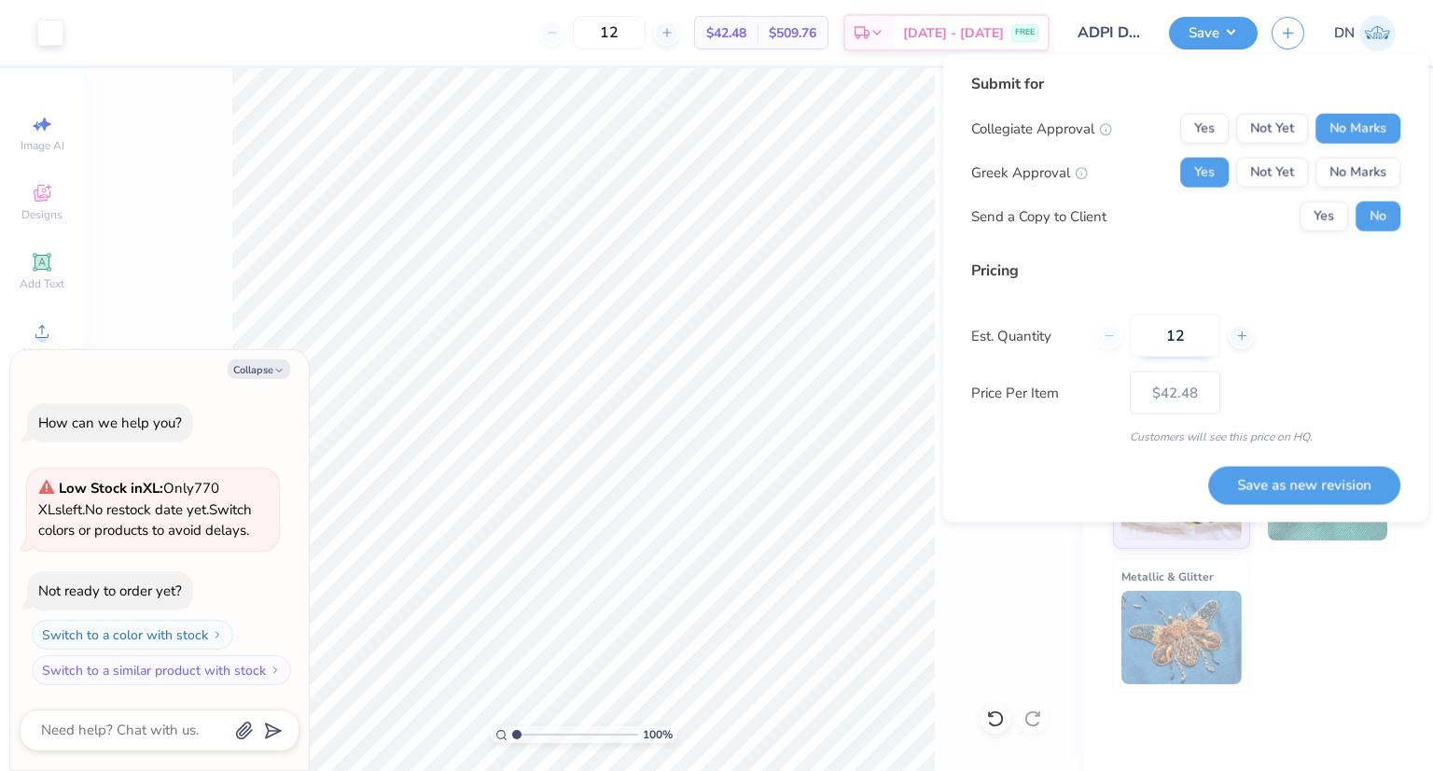
click at [1204, 344] on input "12" at bounding box center [1175, 336] width 91 height 43
type input "1"
type input "0"
type input "024"
type input "24"
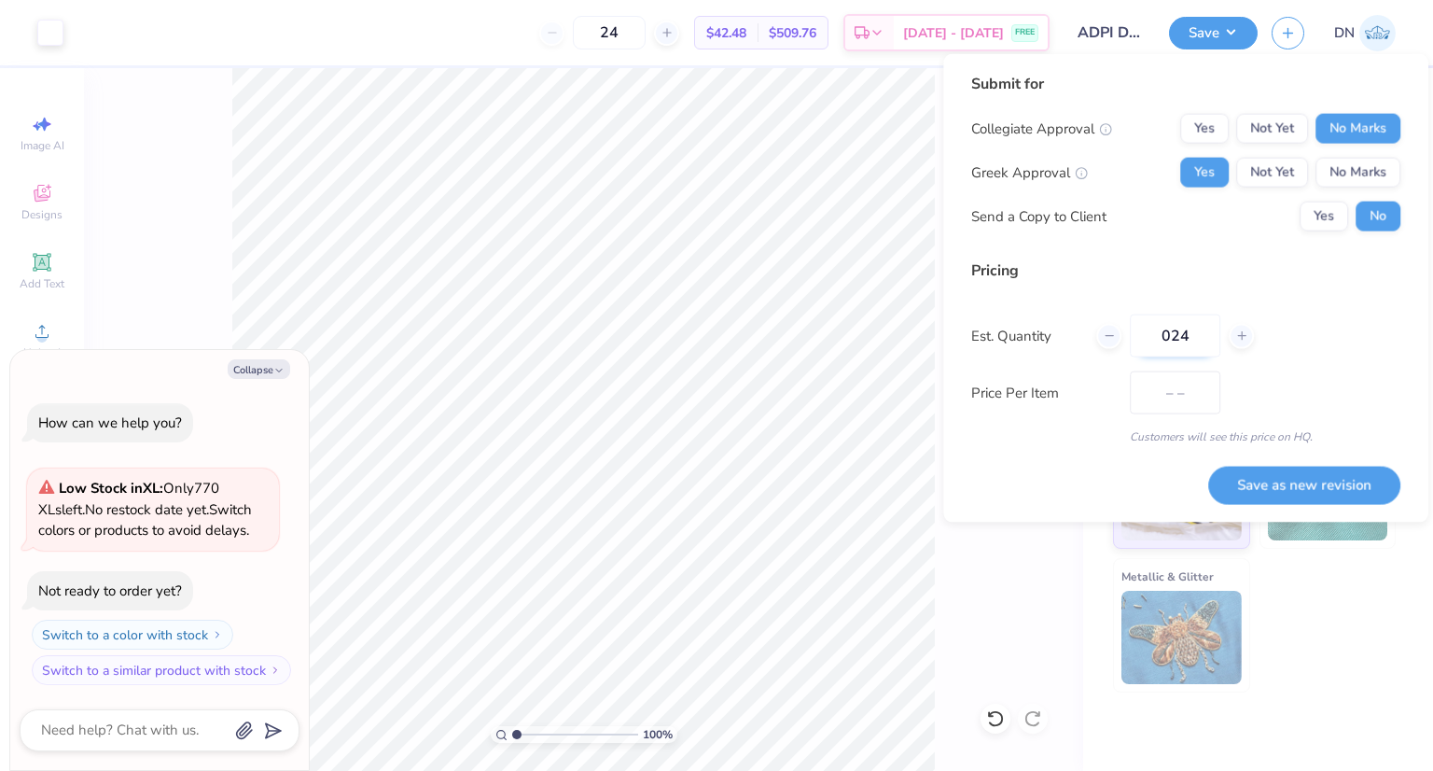
type input "$33.13"
type input "0"
type input "012"
type input "12"
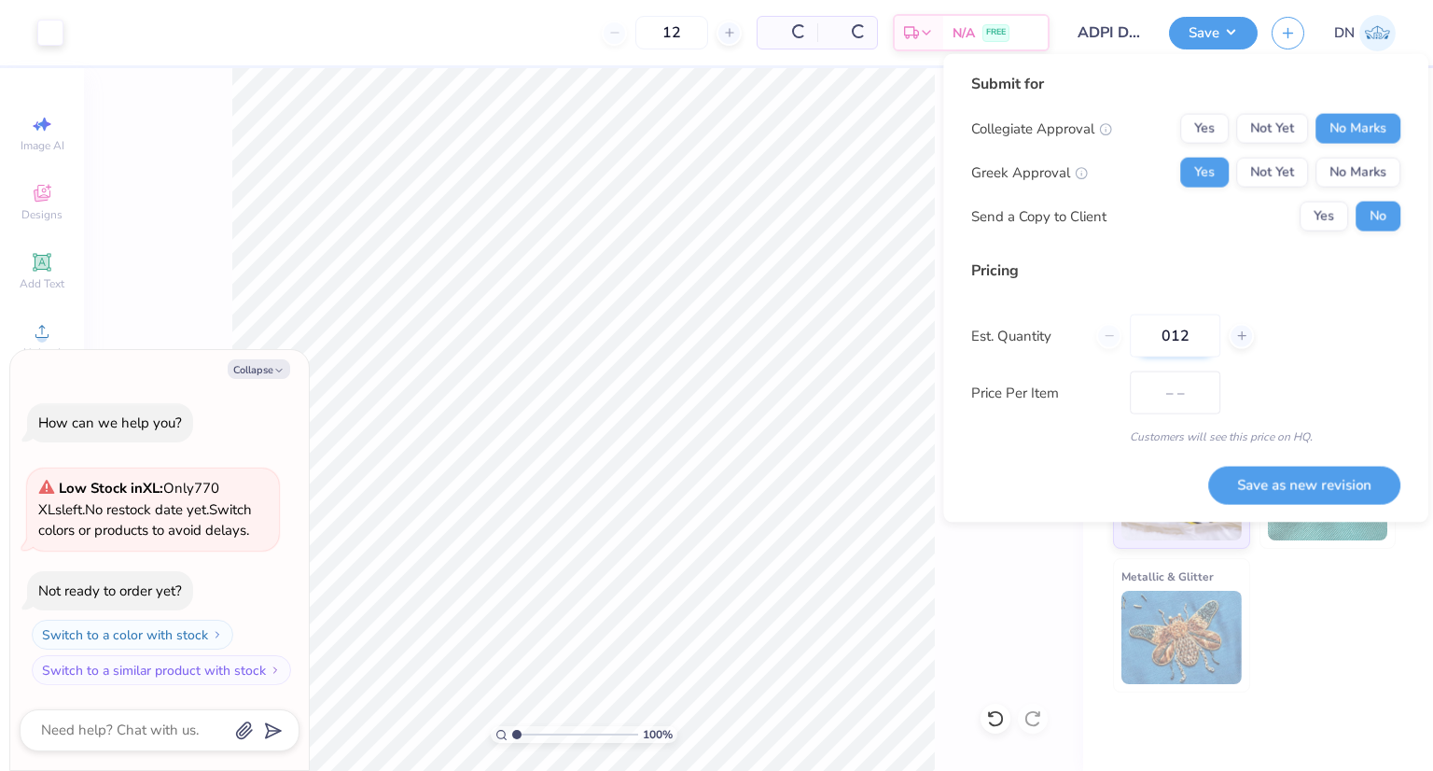
type input "$42.48"
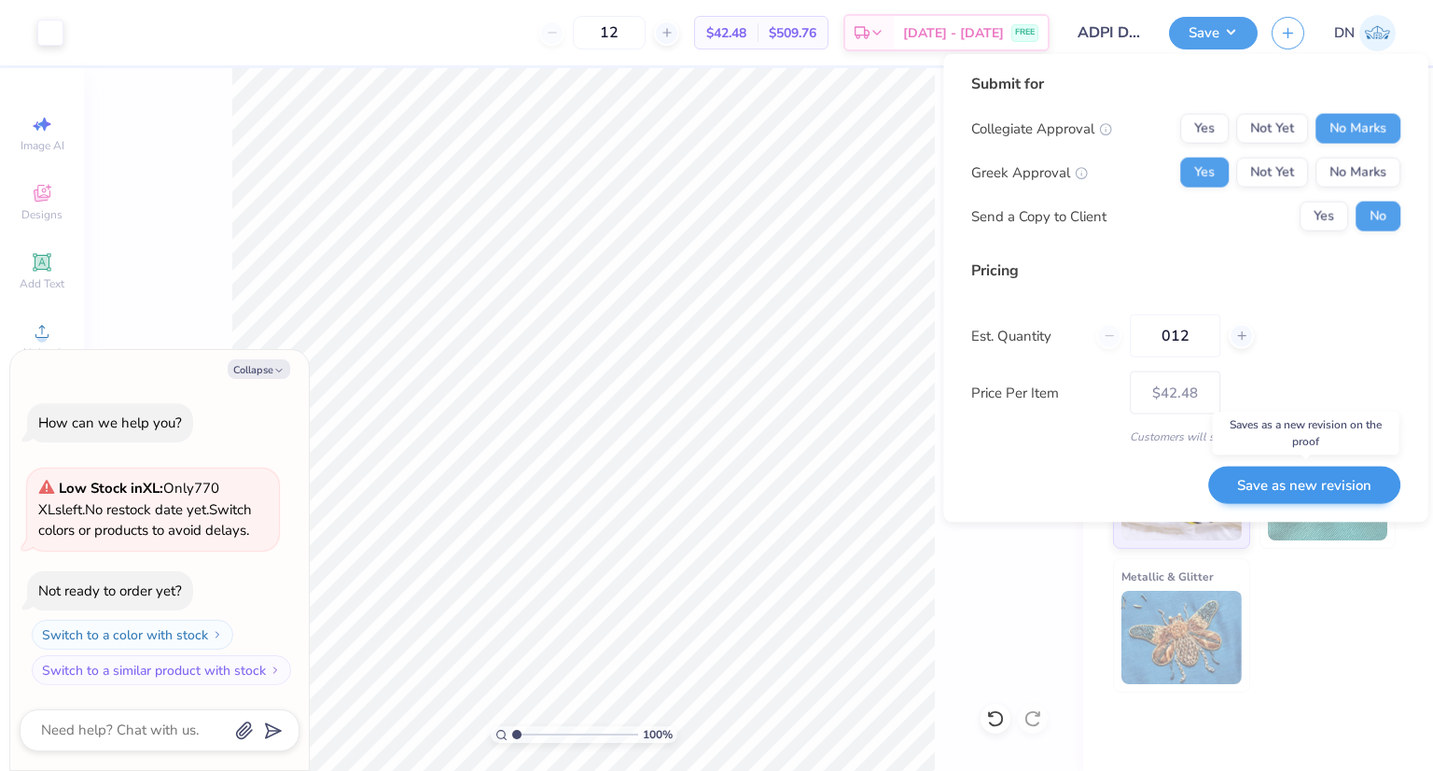
type input "012"
click at [1271, 486] on button "Save as new revision" at bounding box center [1305, 484] width 192 height 37
type input "$42.48"
type textarea "x"
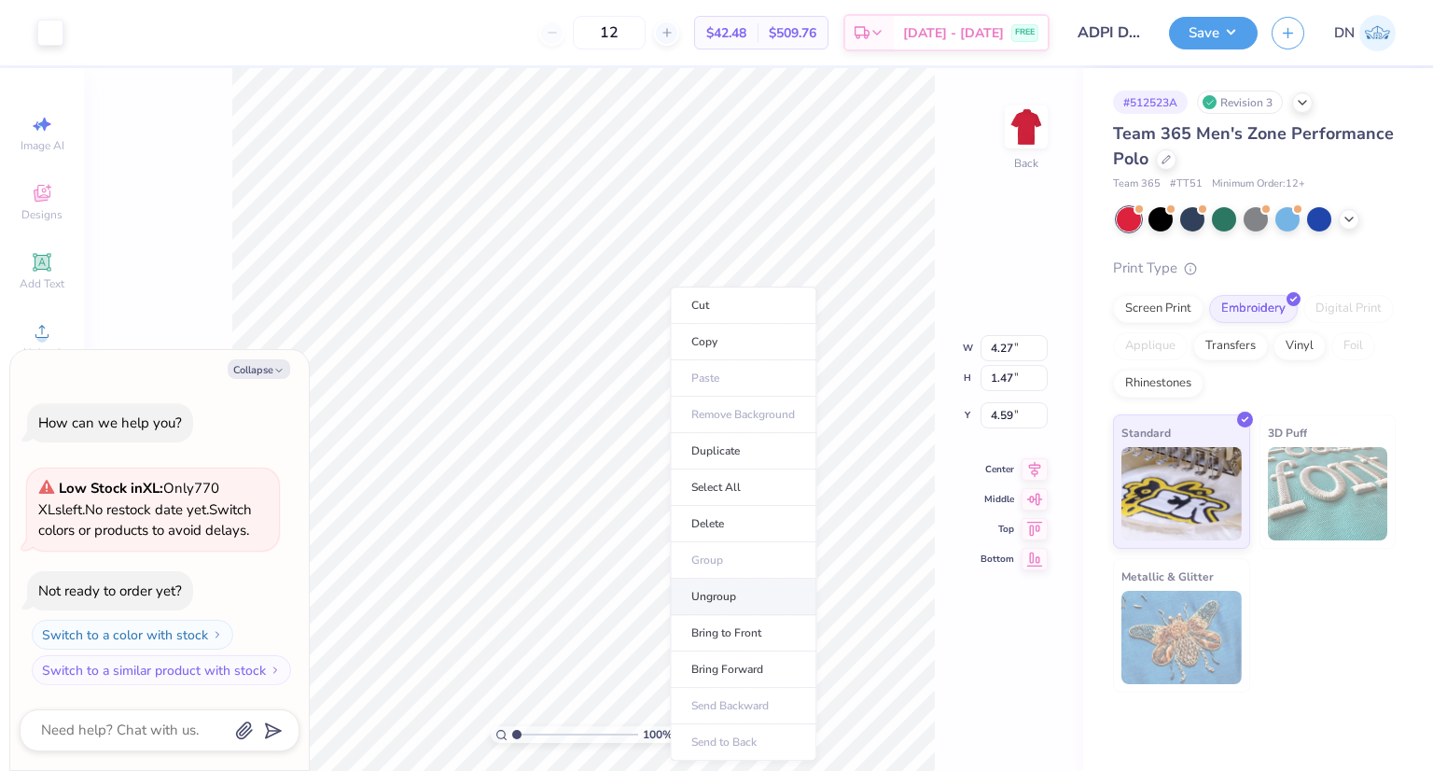
click at [706, 594] on li "Ungroup" at bounding box center [743, 597] width 147 height 36
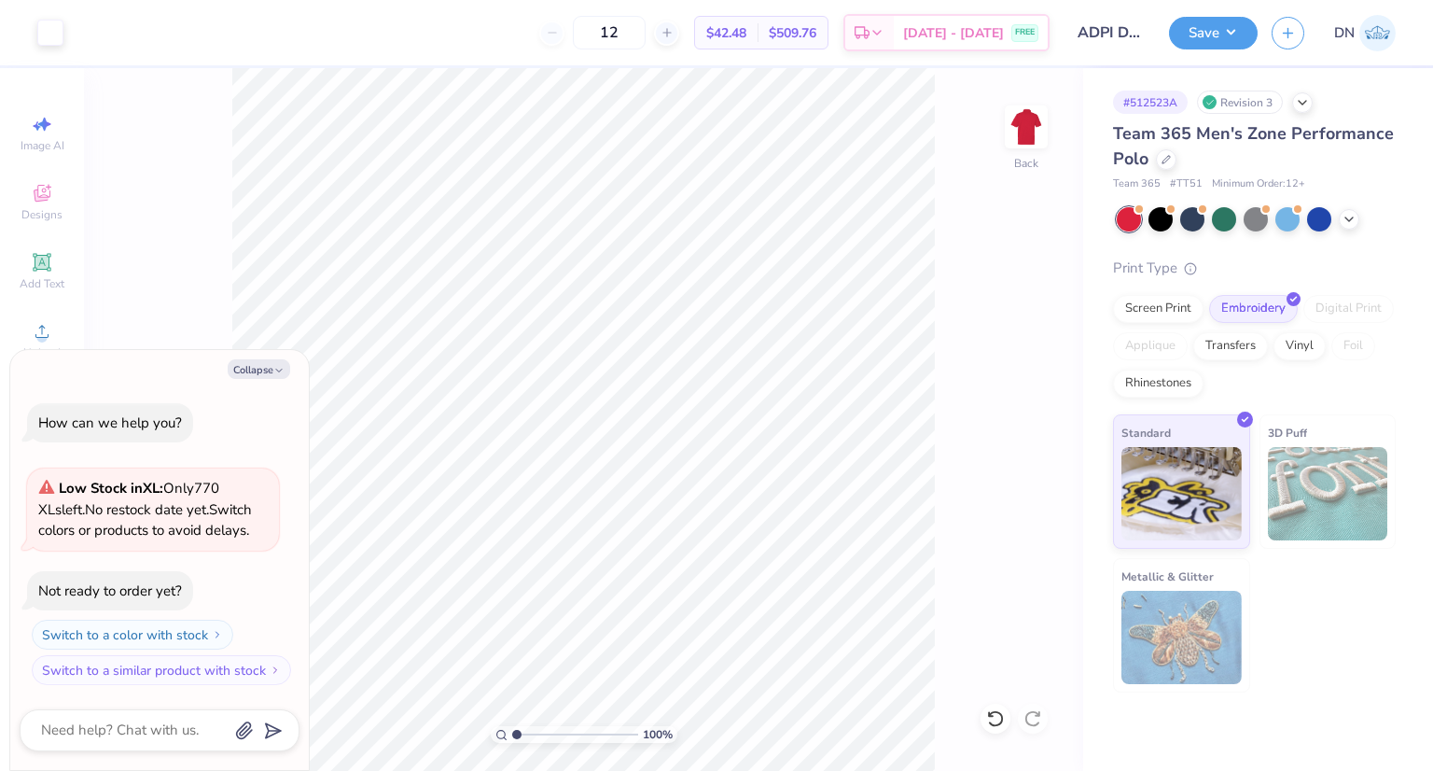
type textarea "x"
type input "1.12582029786846"
type textarea "x"
type input "1.12582029786846"
type textarea "x"
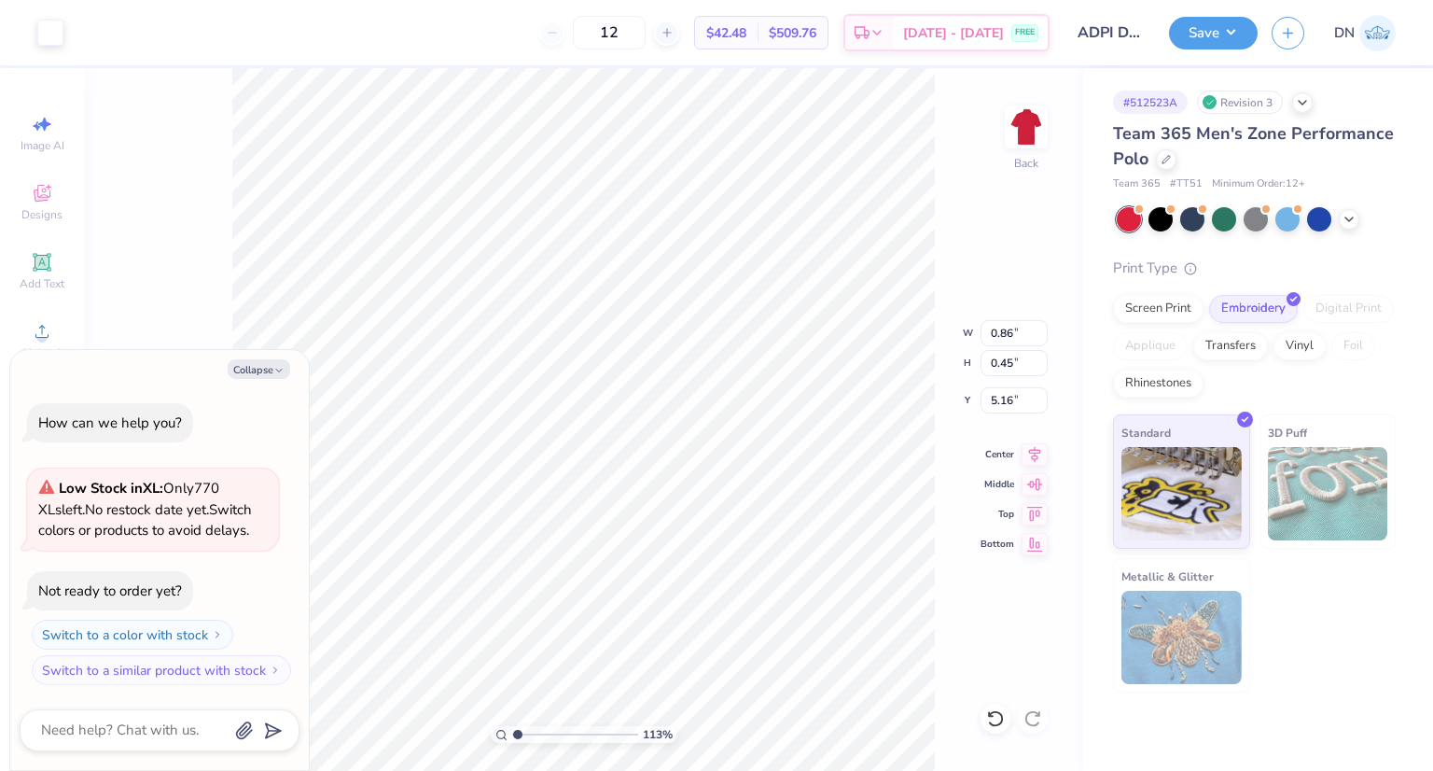
type input "1.12582029786846"
type textarea "x"
type input "1.12582029786846"
type textarea "x"
